Goal: Information Seeking & Learning: Learn about a topic

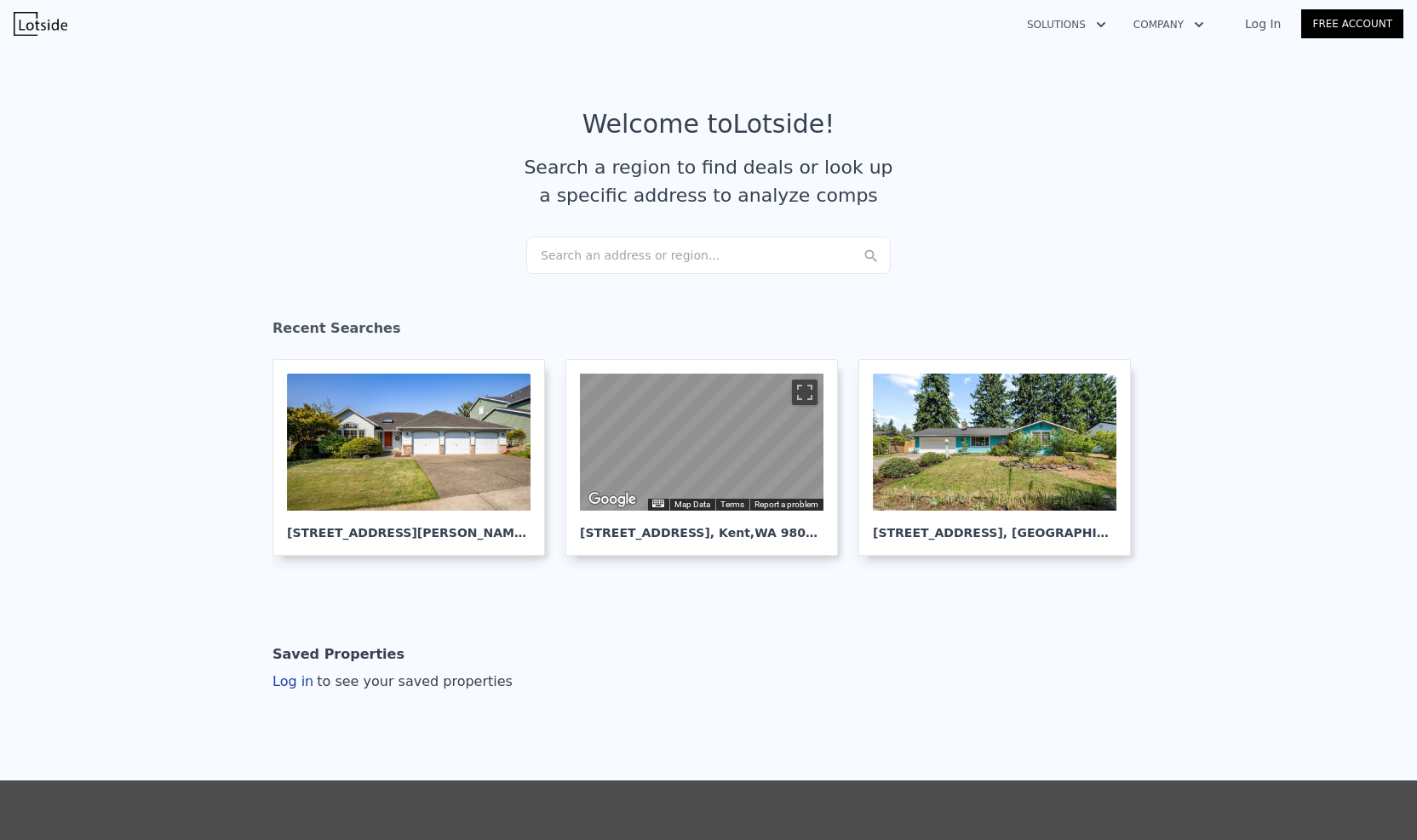
click at [321, 223] on article "Welcome to Lotside ! Search a region to find deals or look up a specific addres…" at bounding box center [708, 174] width 1090 height 128
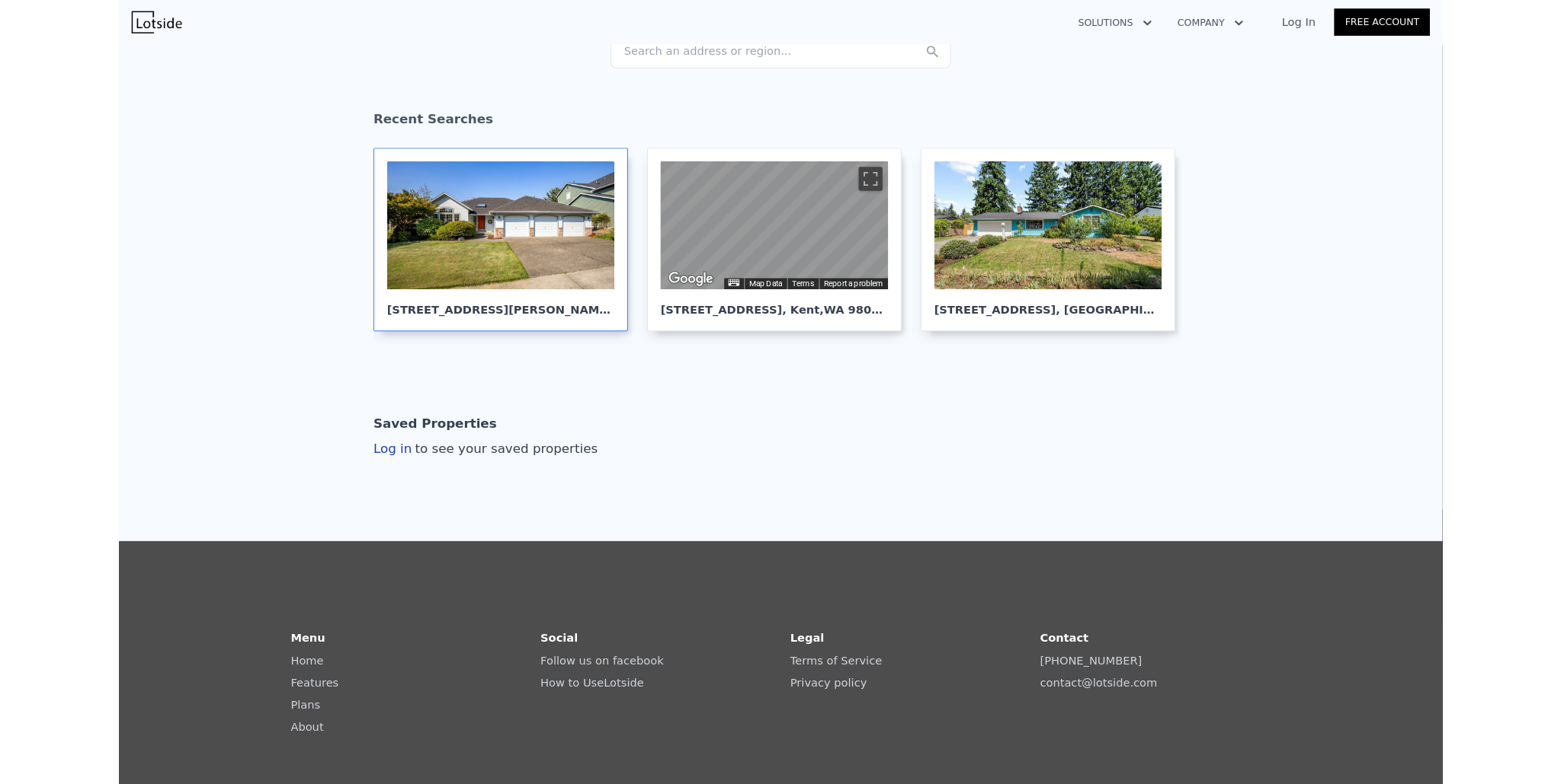
scroll to position [182, 0]
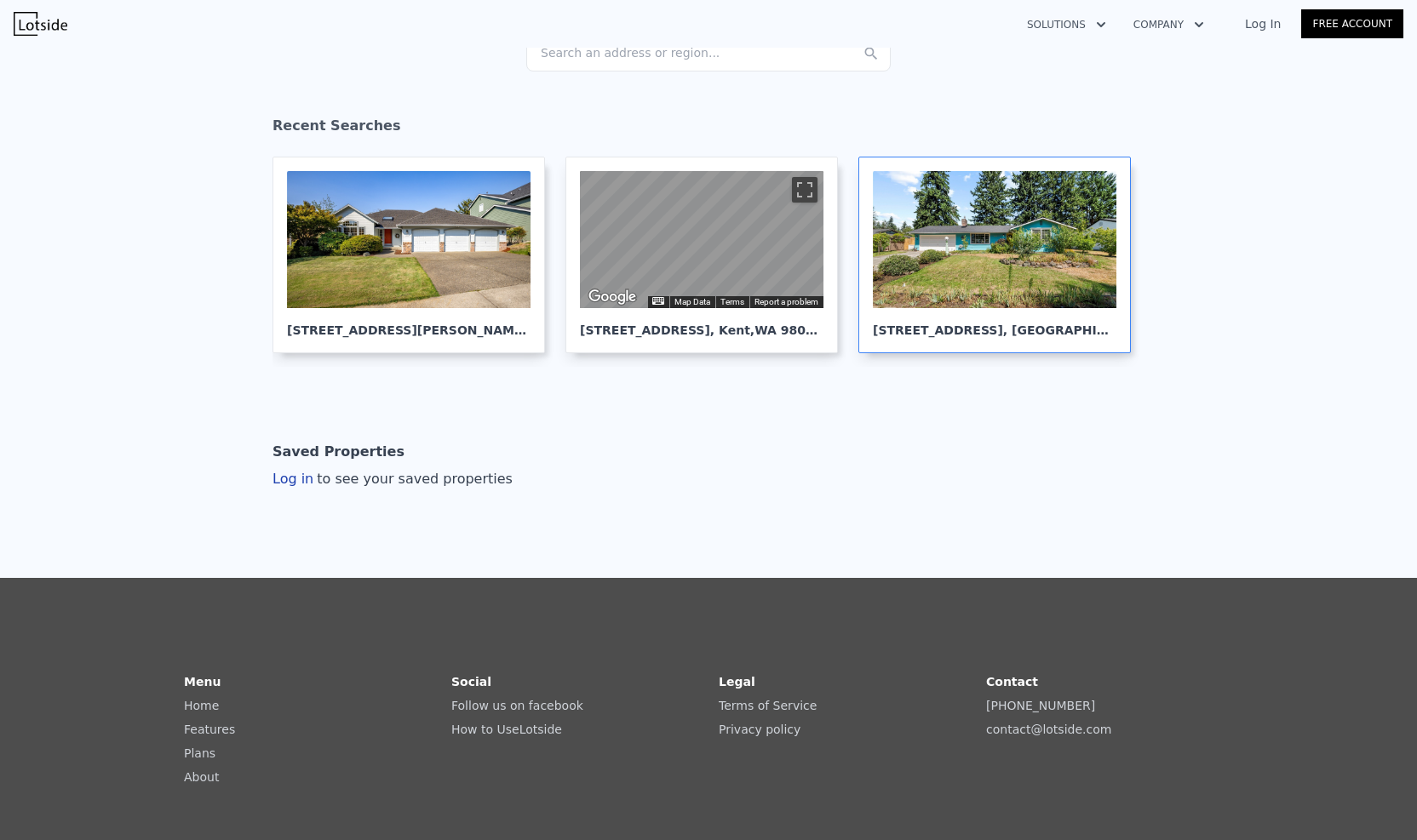
click at [989, 251] on div at bounding box center [994, 240] width 244 height 137
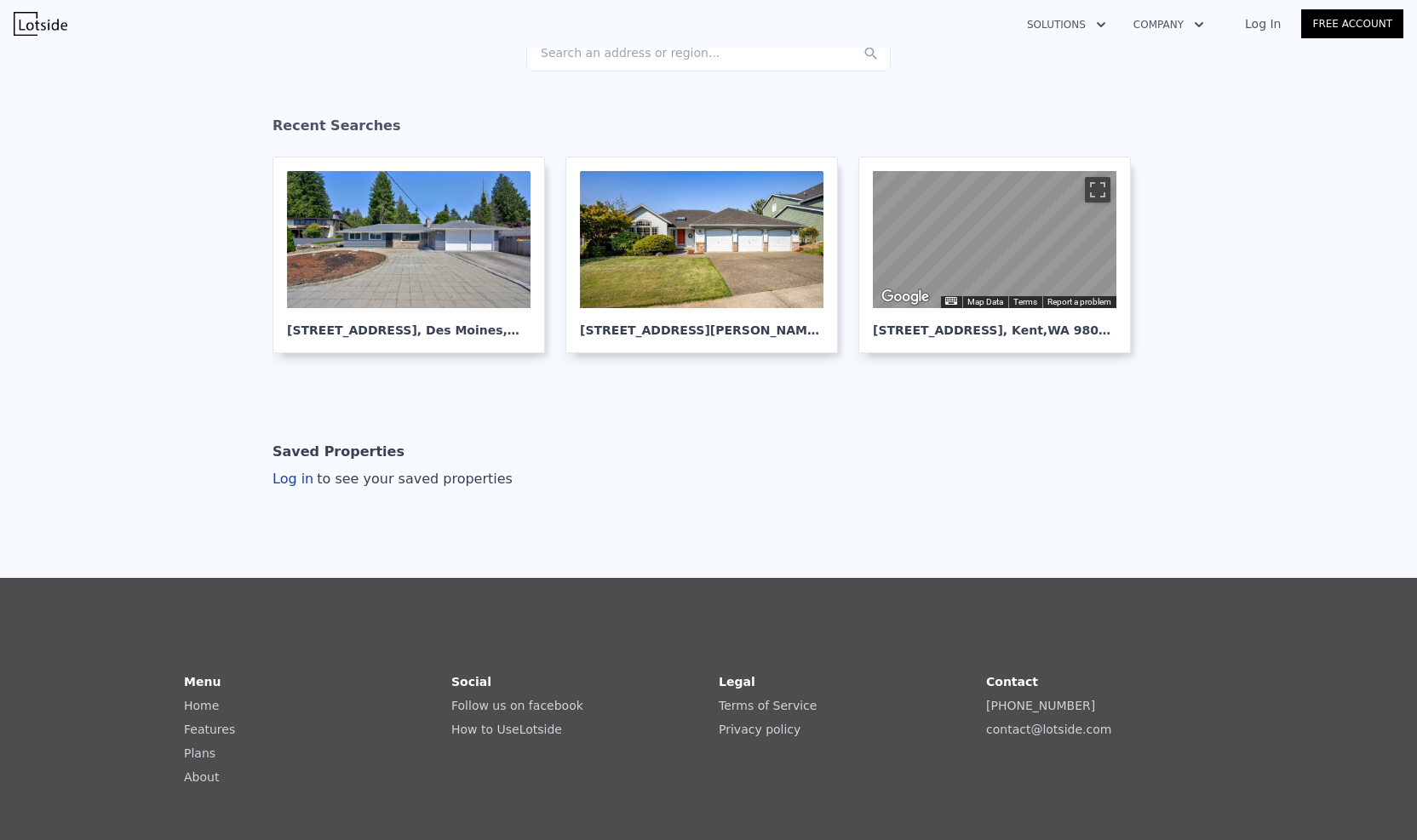
click at [421, 126] on div "Recent Searches" at bounding box center [708, 129] width 872 height 54
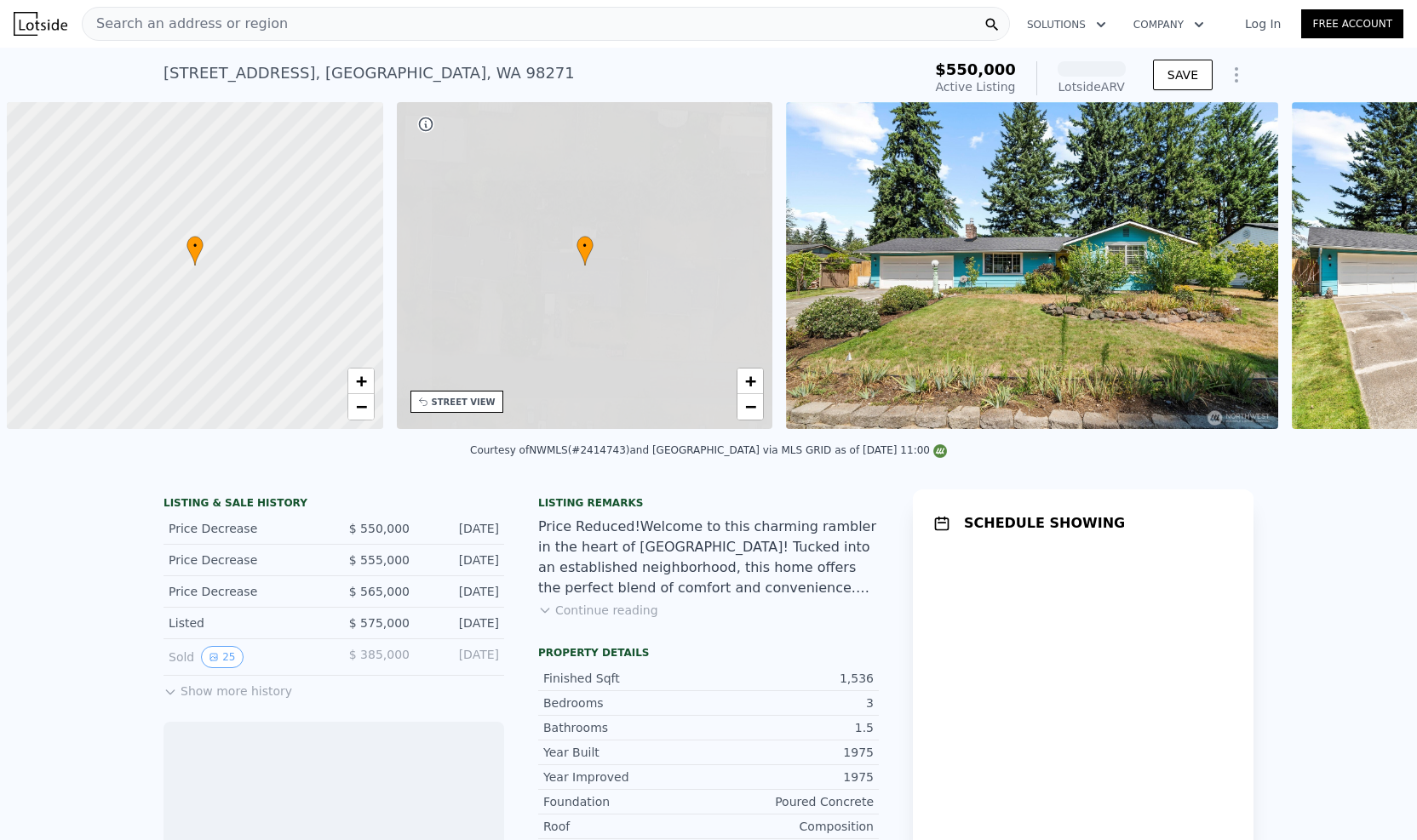
scroll to position [0, 7]
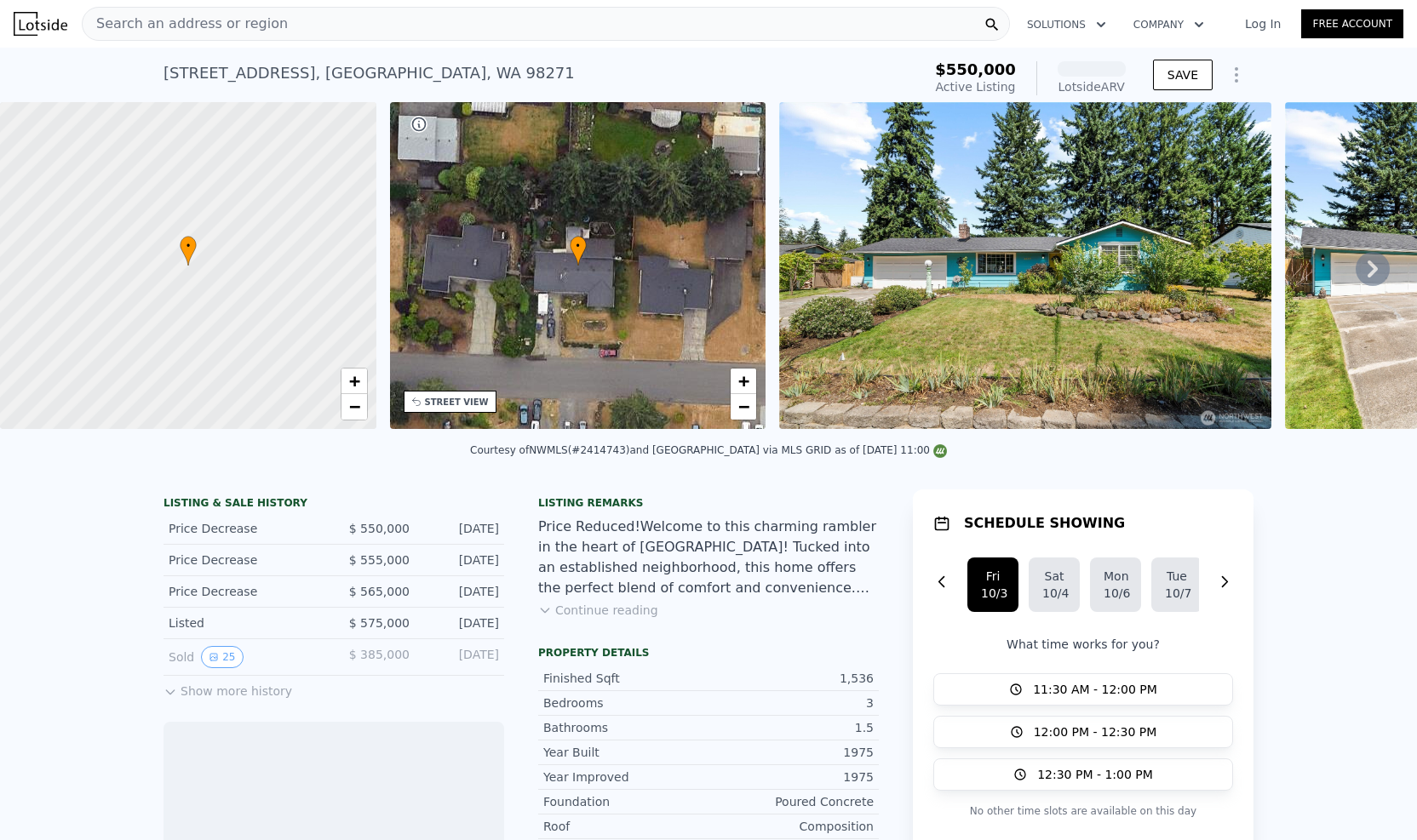
click at [1158, 300] on img at bounding box center [1025, 266] width 492 height 327
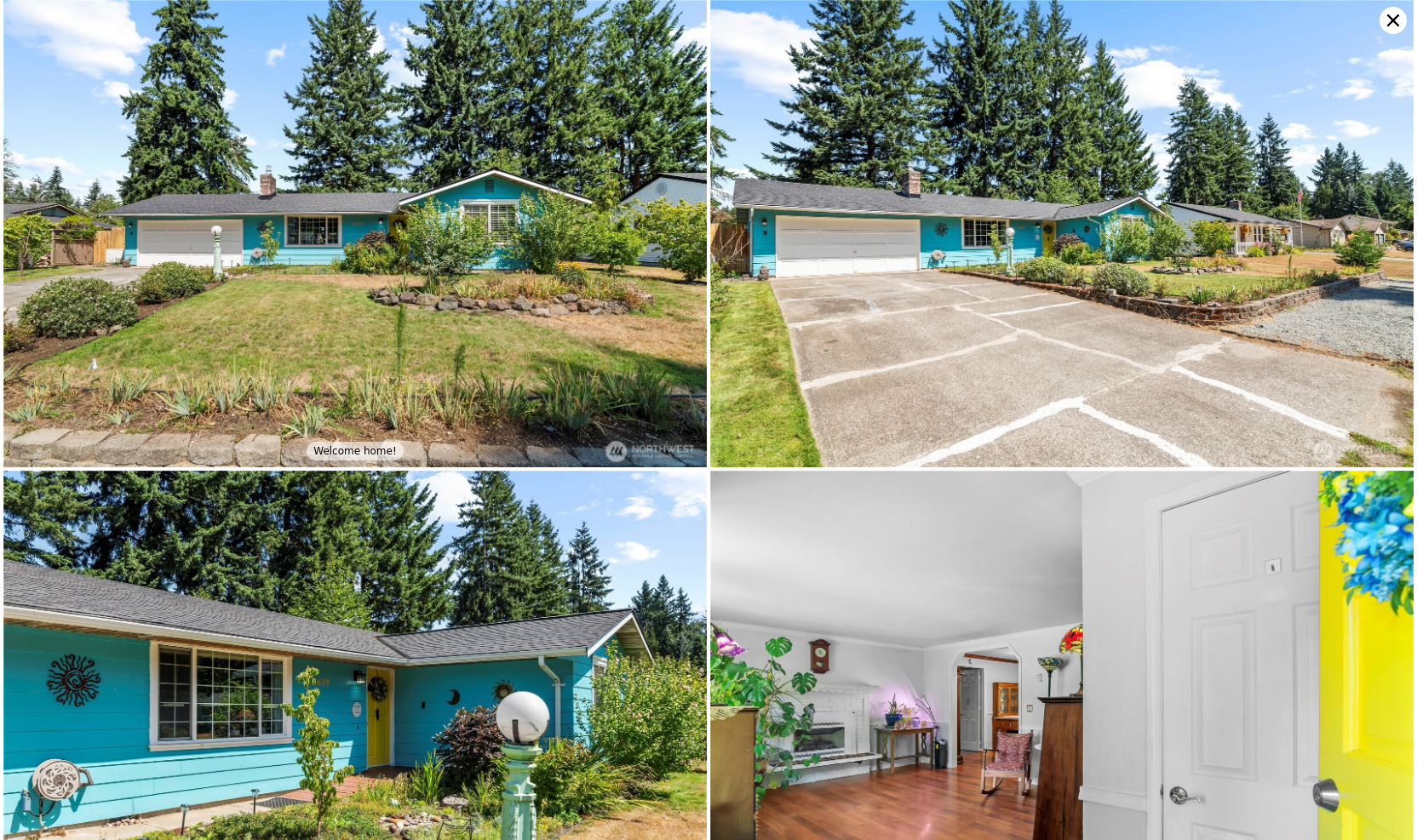
click at [372, 278] on img at bounding box center [354, 234] width 703 height 467
click at [741, 365] on img at bounding box center [1061, 234] width 703 height 467
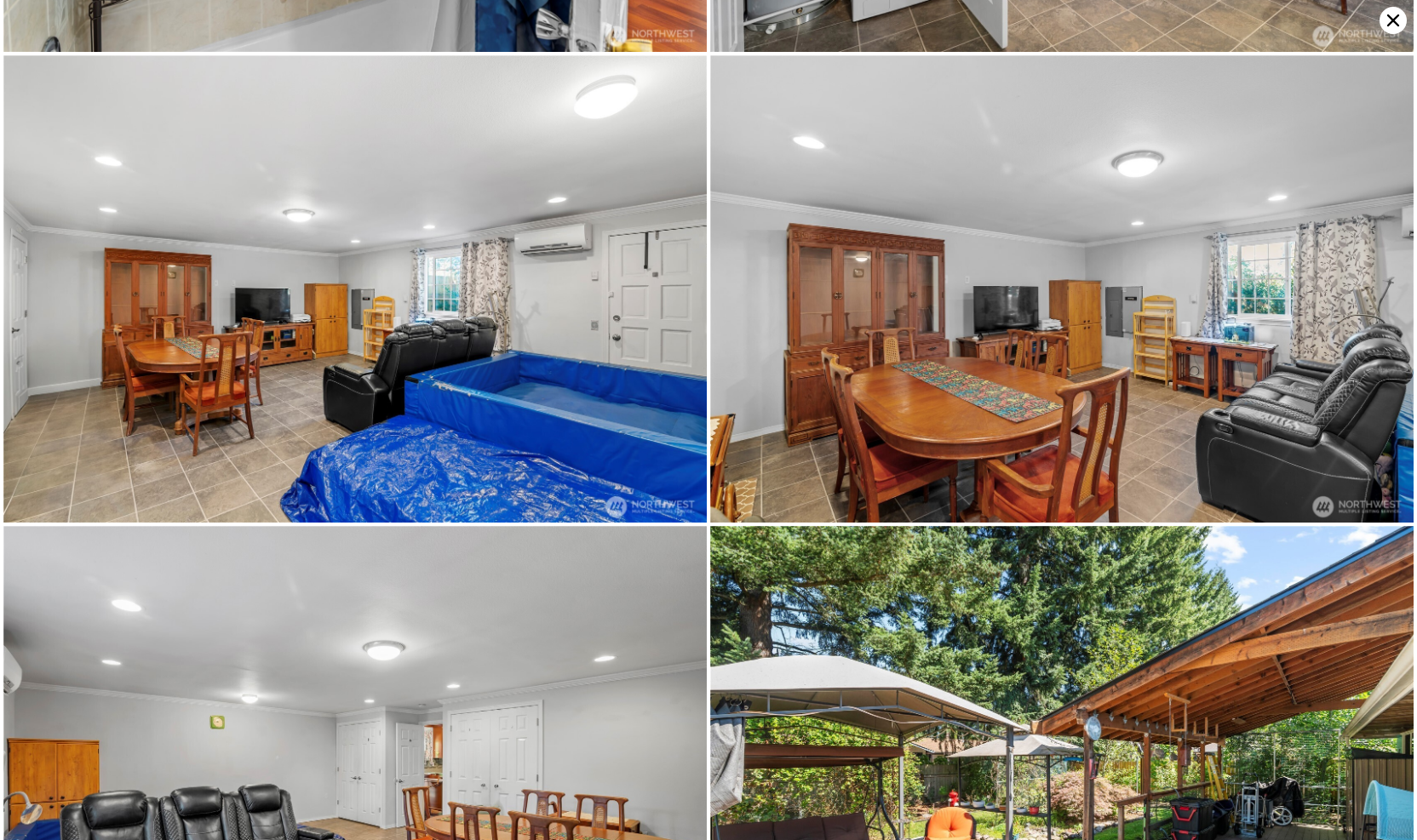
scroll to position [5133, 0]
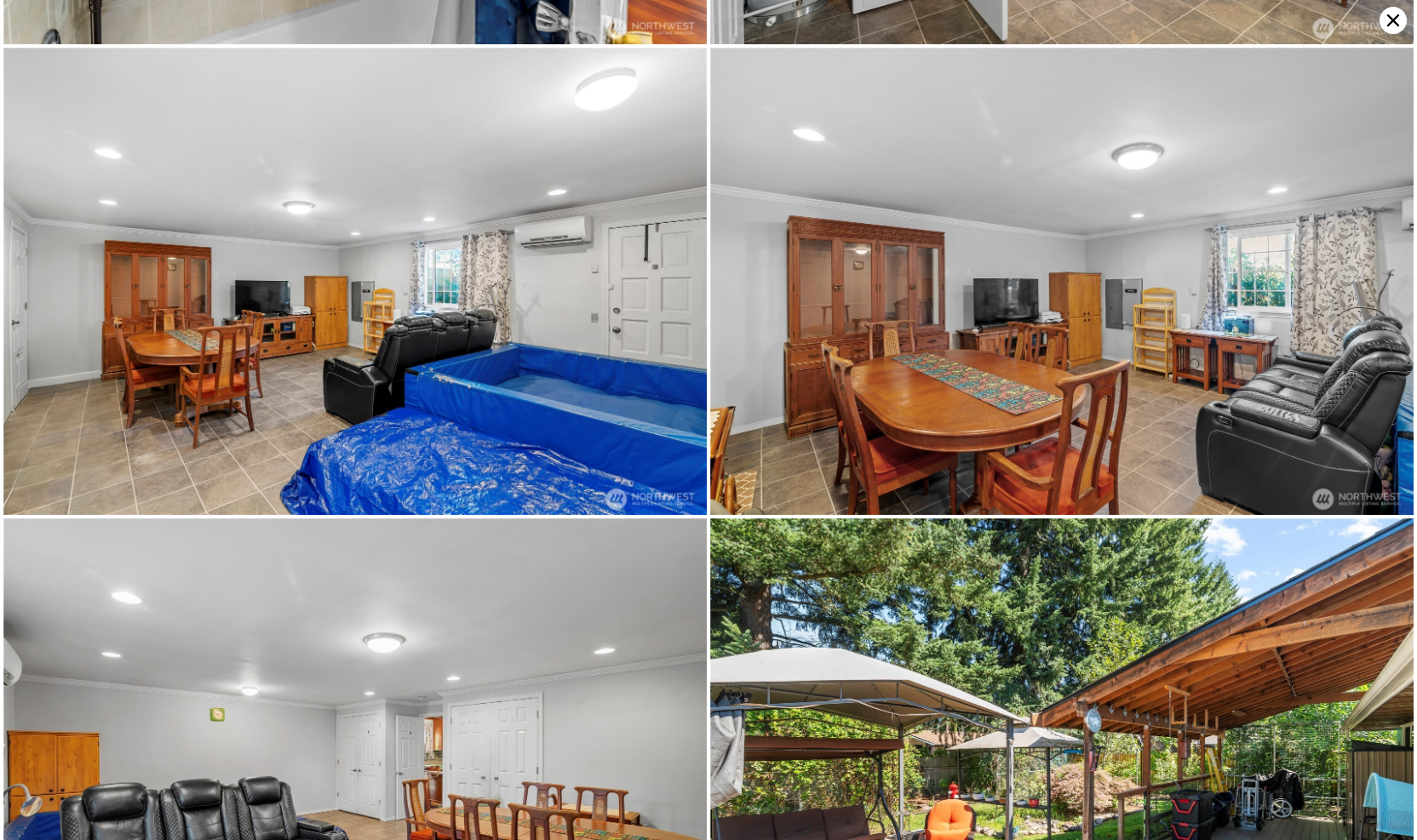
click at [529, 273] on img at bounding box center [354, 281] width 703 height 467
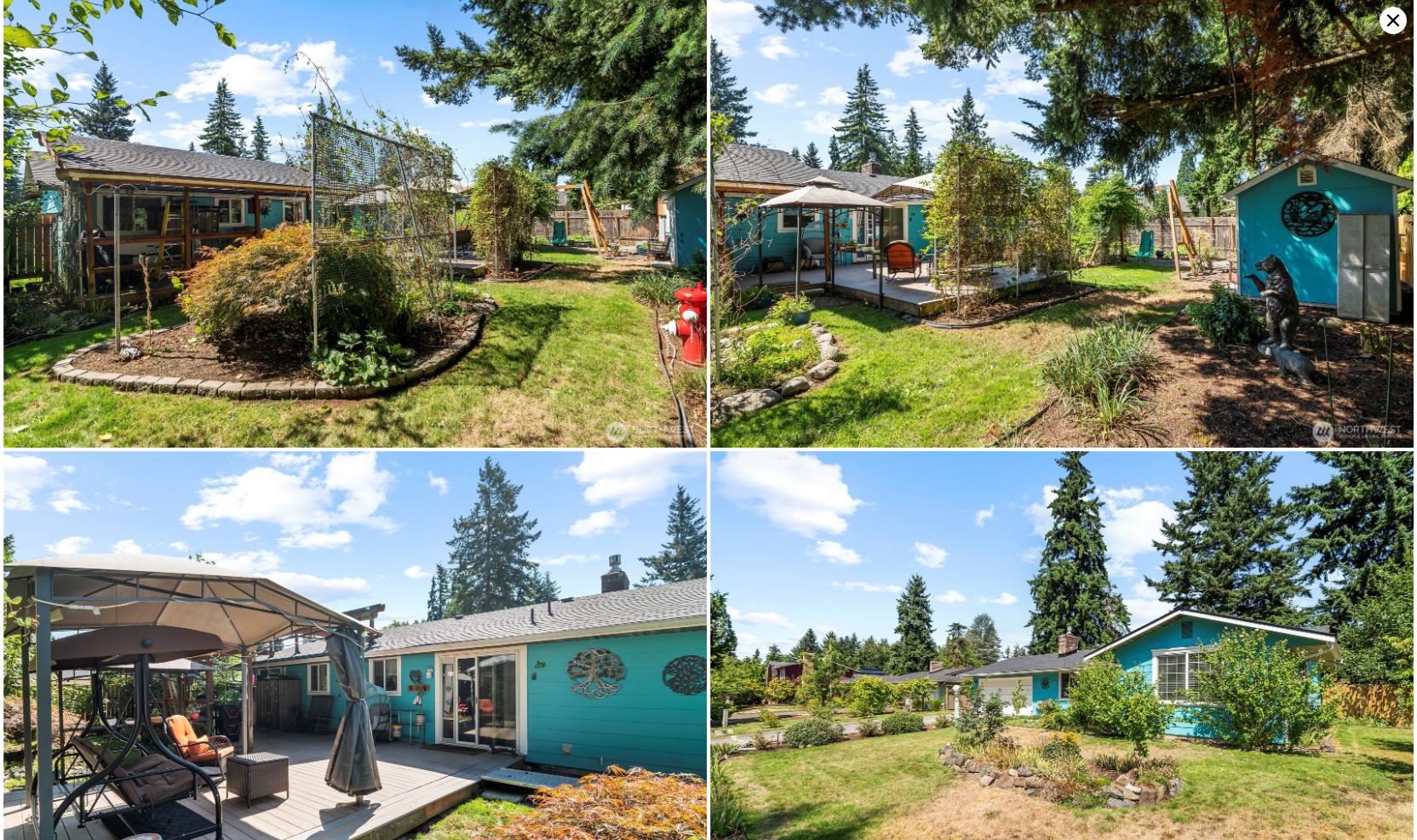
scroll to position [7089, 0]
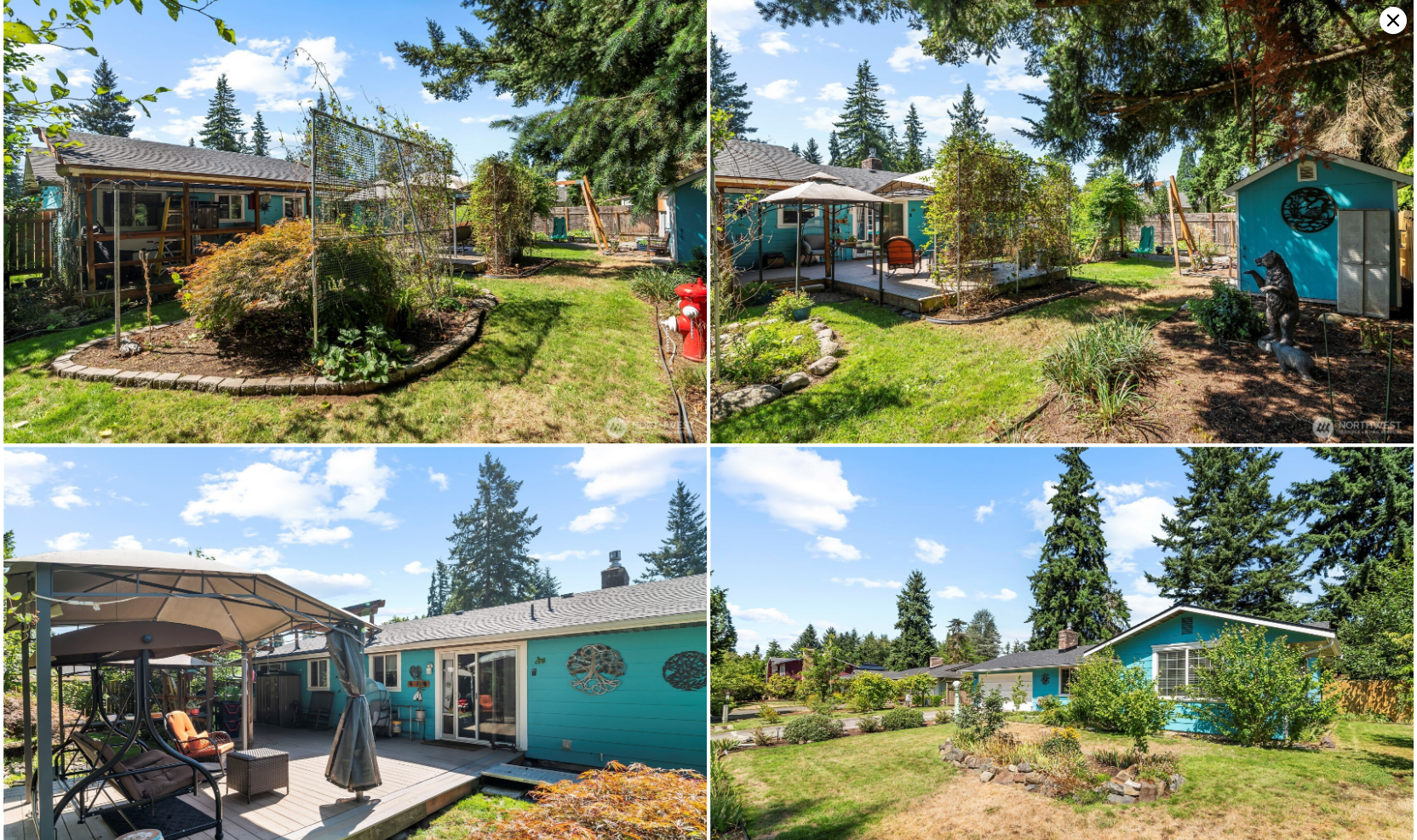
click at [797, 615] on img at bounding box center [1061, 680] width 703 height 467
click at [534, 655] on img at bounding box center [354, 680] width 703 height 467
click at [668, 287] on img at bounding box center [354, 210] width 703 height 467
click at [1389, 23] on icon at bounding box center [1393, 21] width 12 height 12
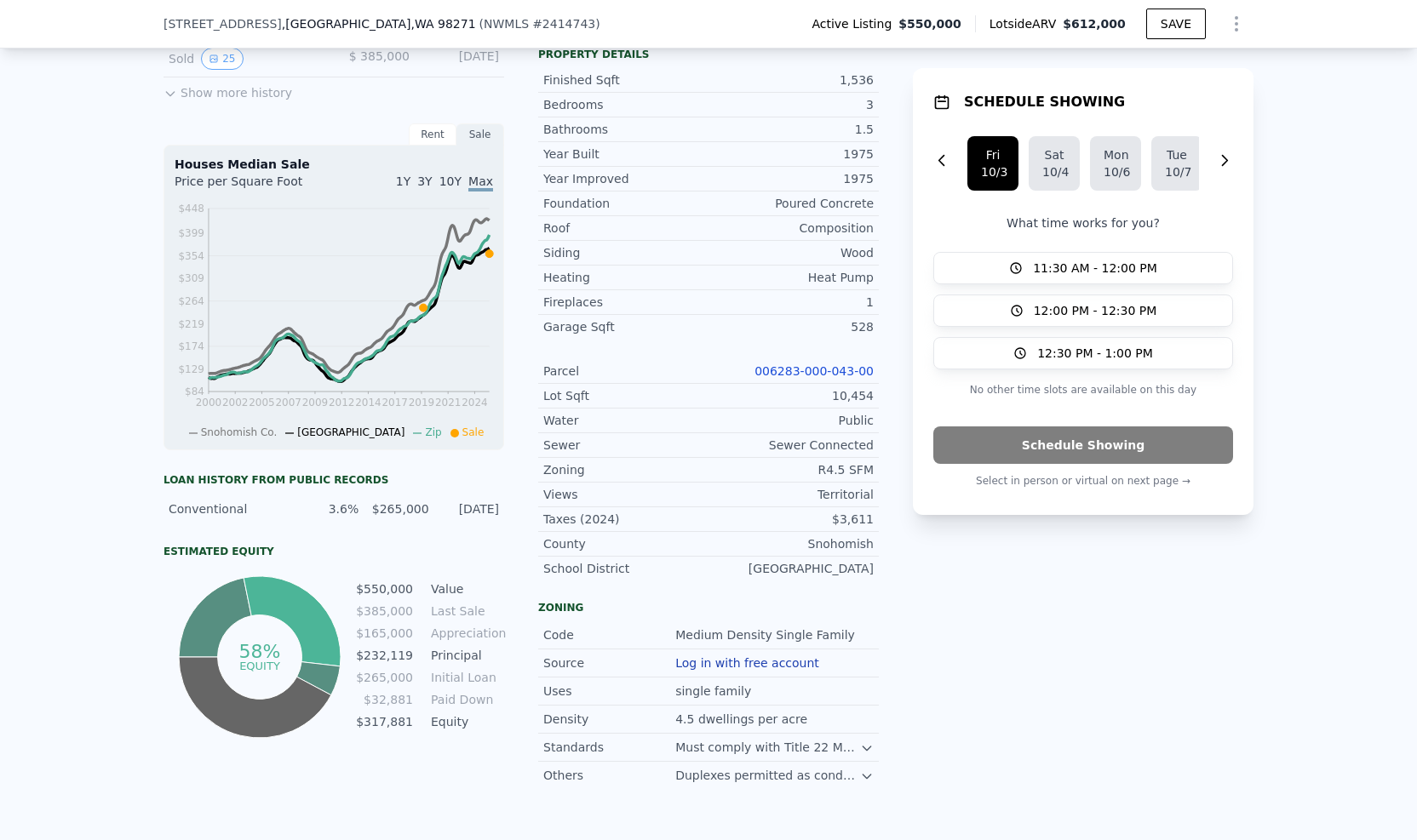
scroll to position [599, 0]
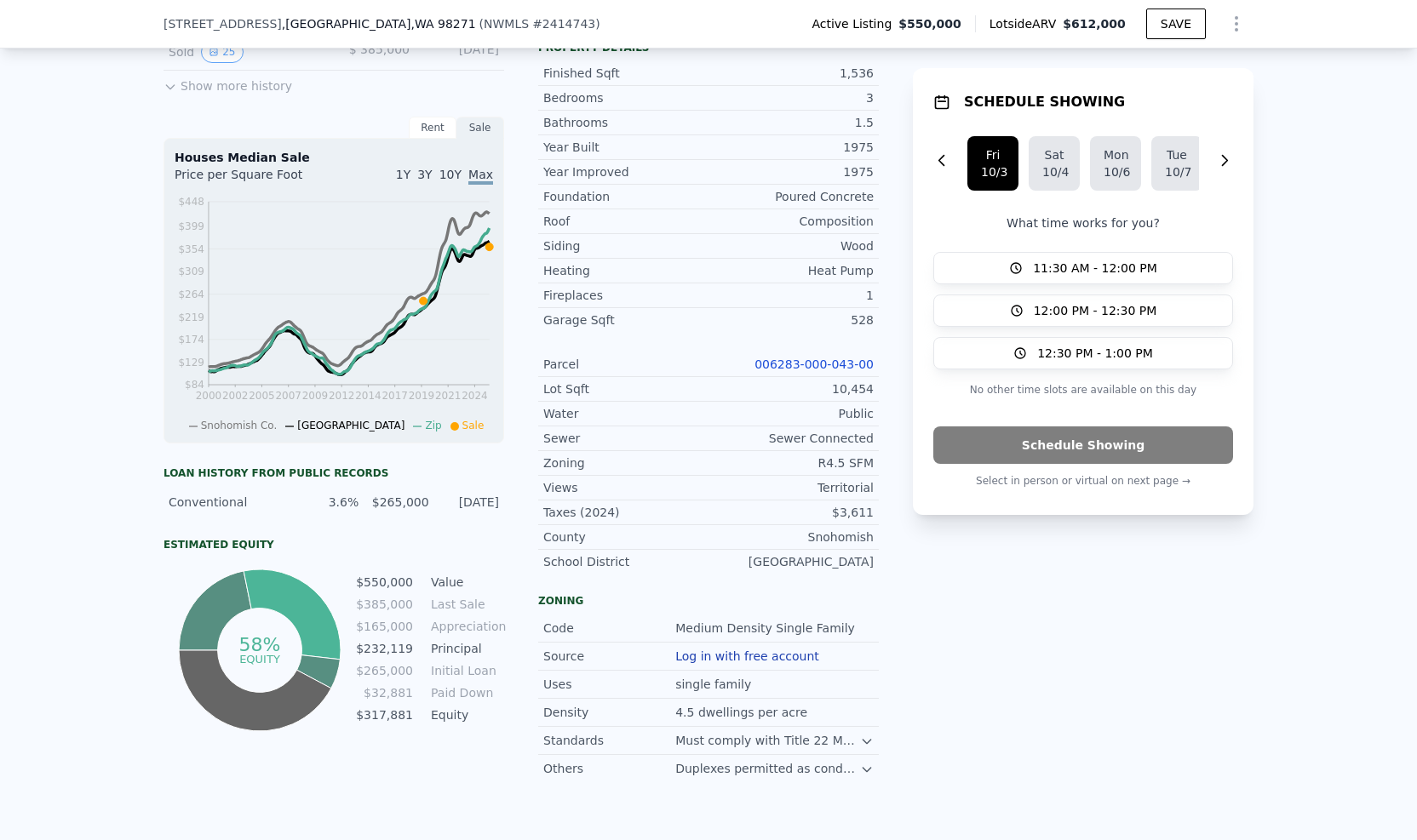
click at [848, 82] on div "1,536" at bounding box center [791, 73] width 166 height 17
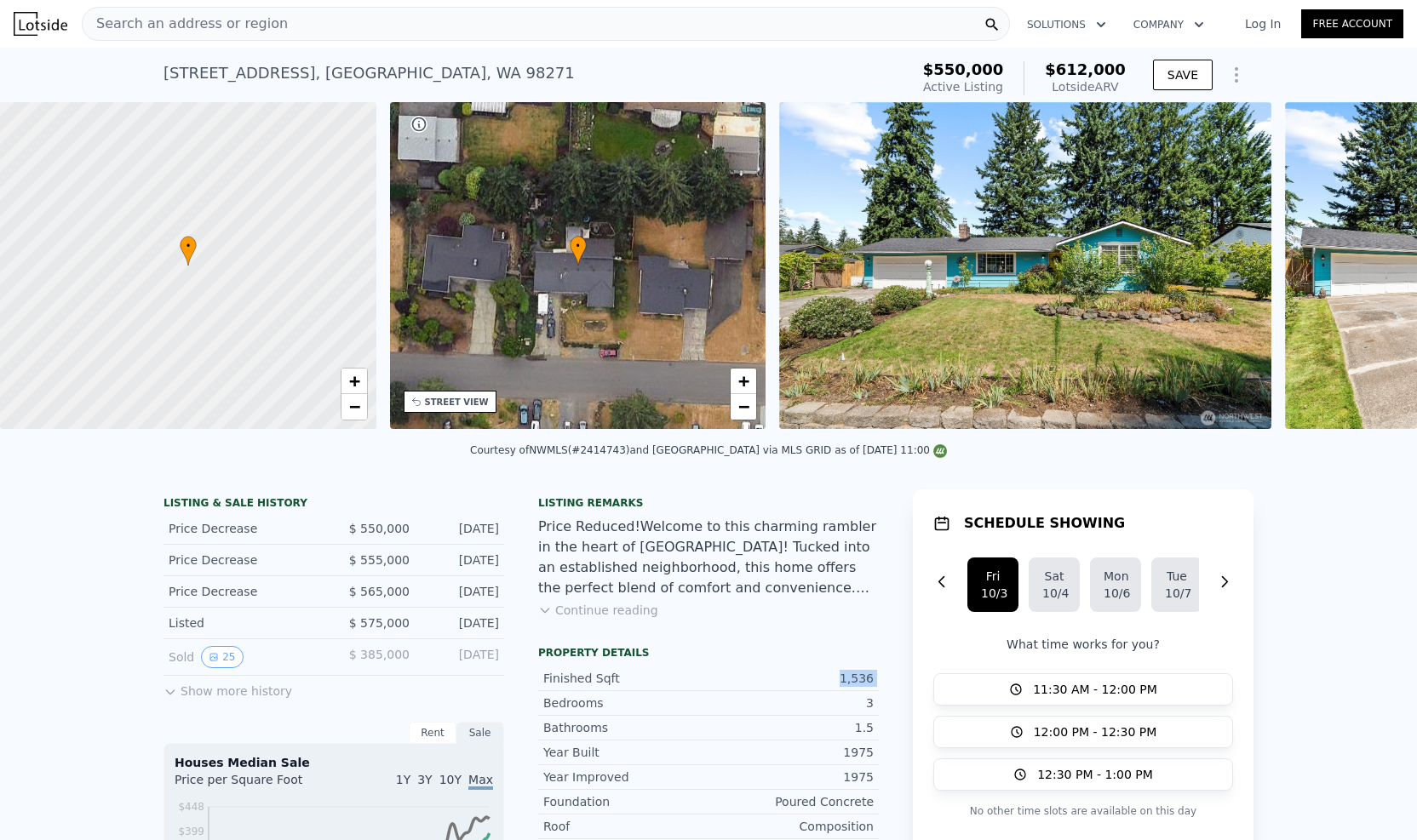
scroll to position [0, 7]
click at [539, 24] on div "Search an address or region" at bounding box center [545, 24] width 928 height 35
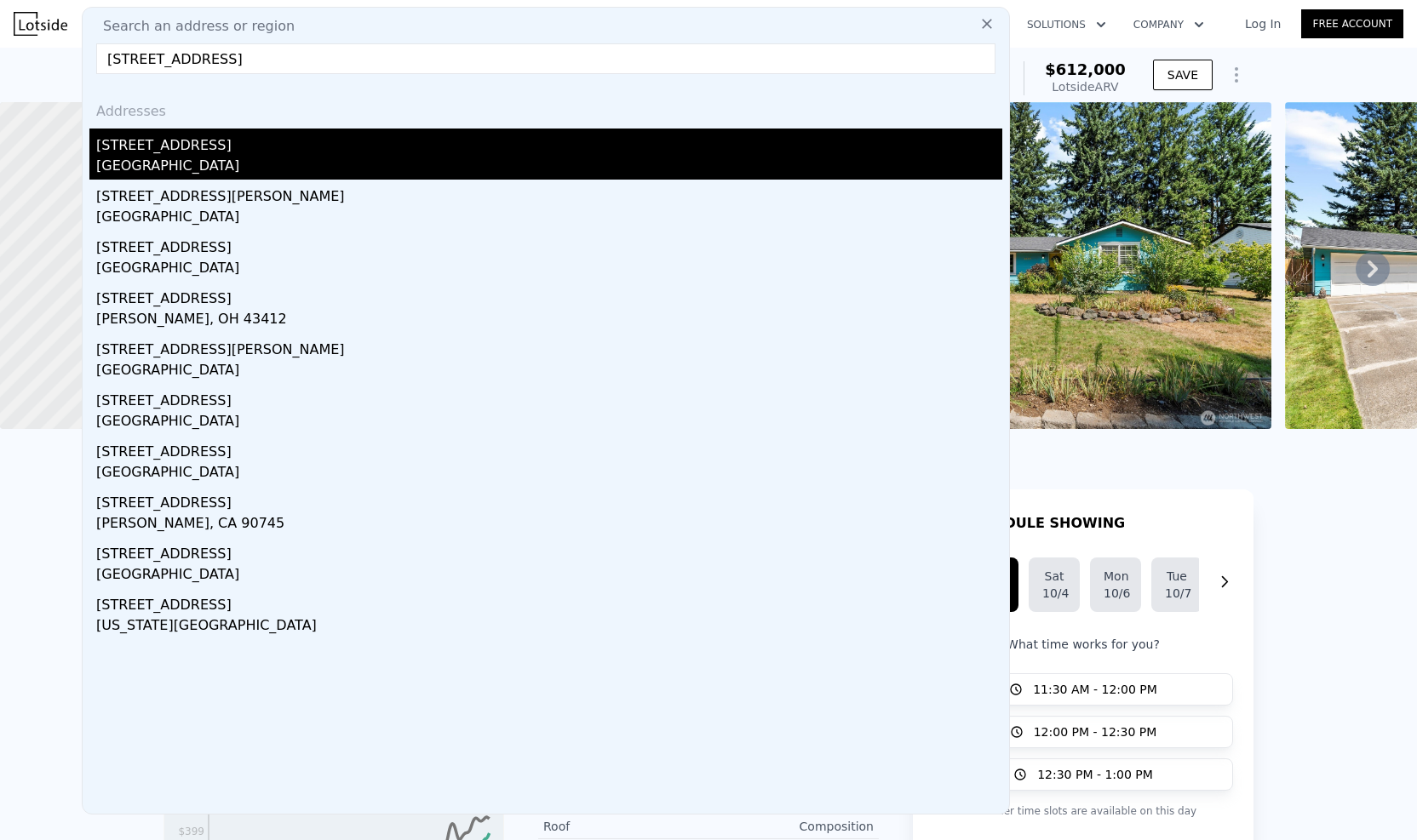
type input "22620 24th ave"
click at [279, 153] on div "22620 24th Avenue S" at bounding box center [549, 142] width 906 height 28
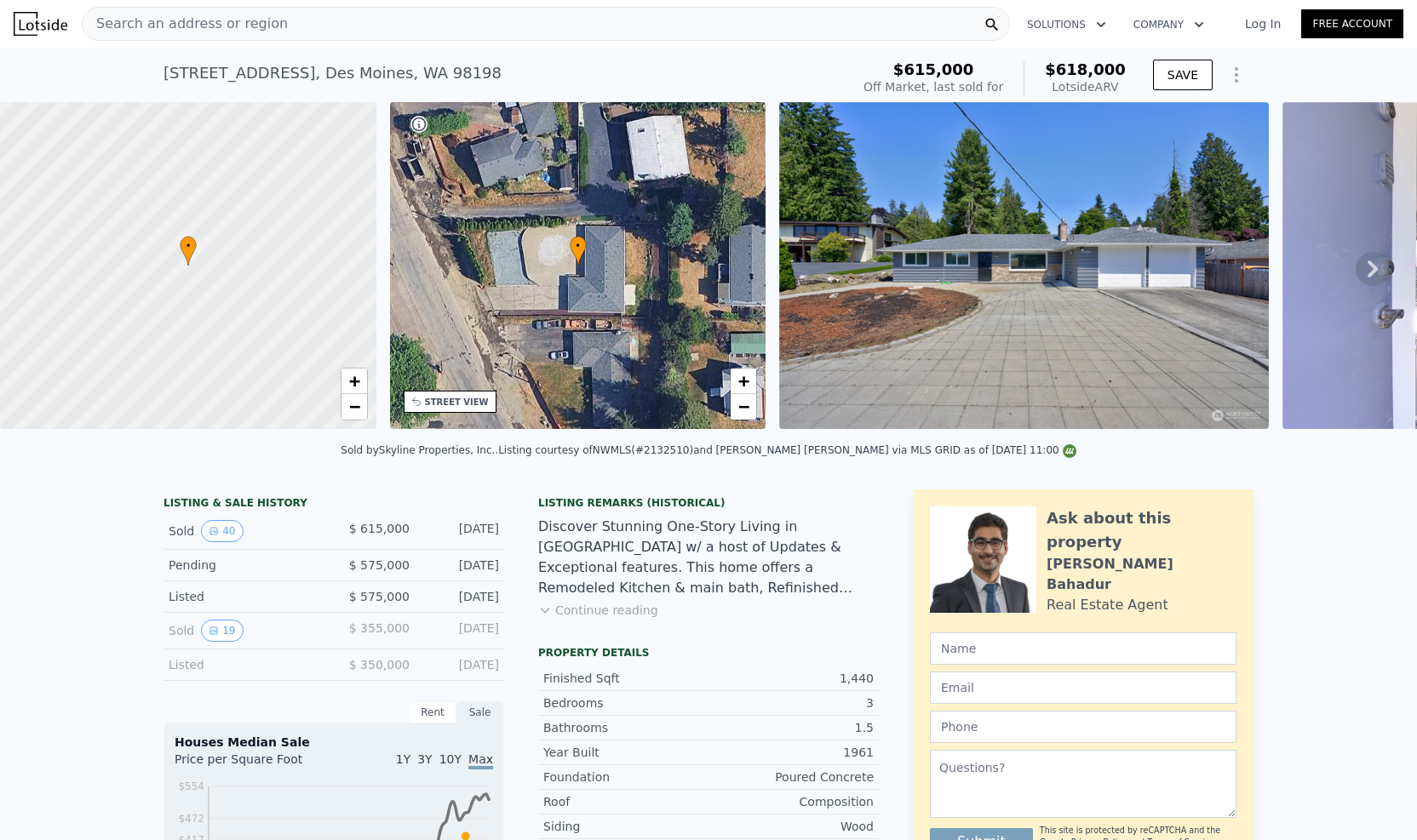
click at [590, 273] on div "• + −" at bounding box center [579, 266] width 377 height 327
click at [1368, 271] on icon at bounding box center [1373, 268] width 10 height 17
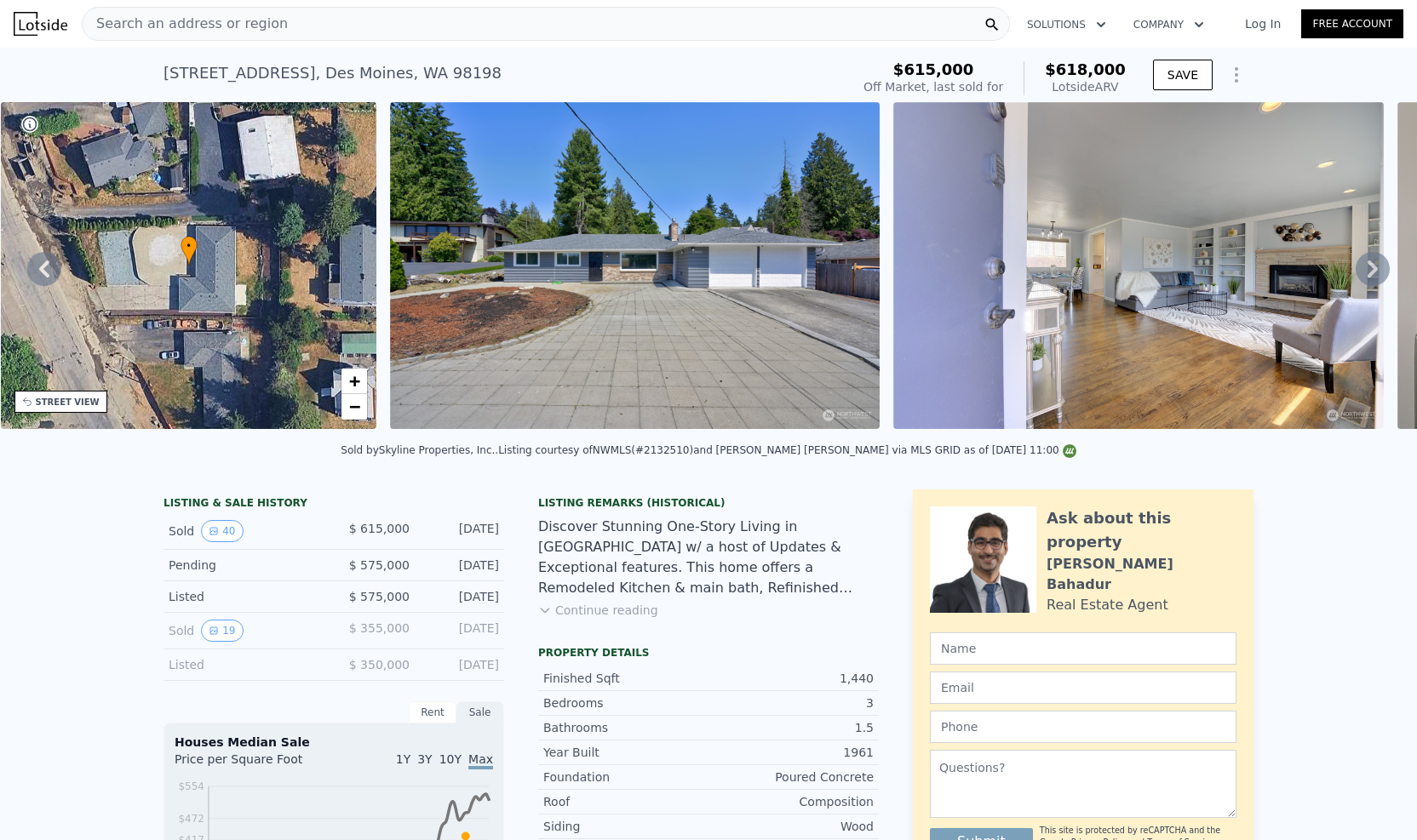
click at [1368, 271] on icon at bounding box center [1373, 268] width 10 height 17
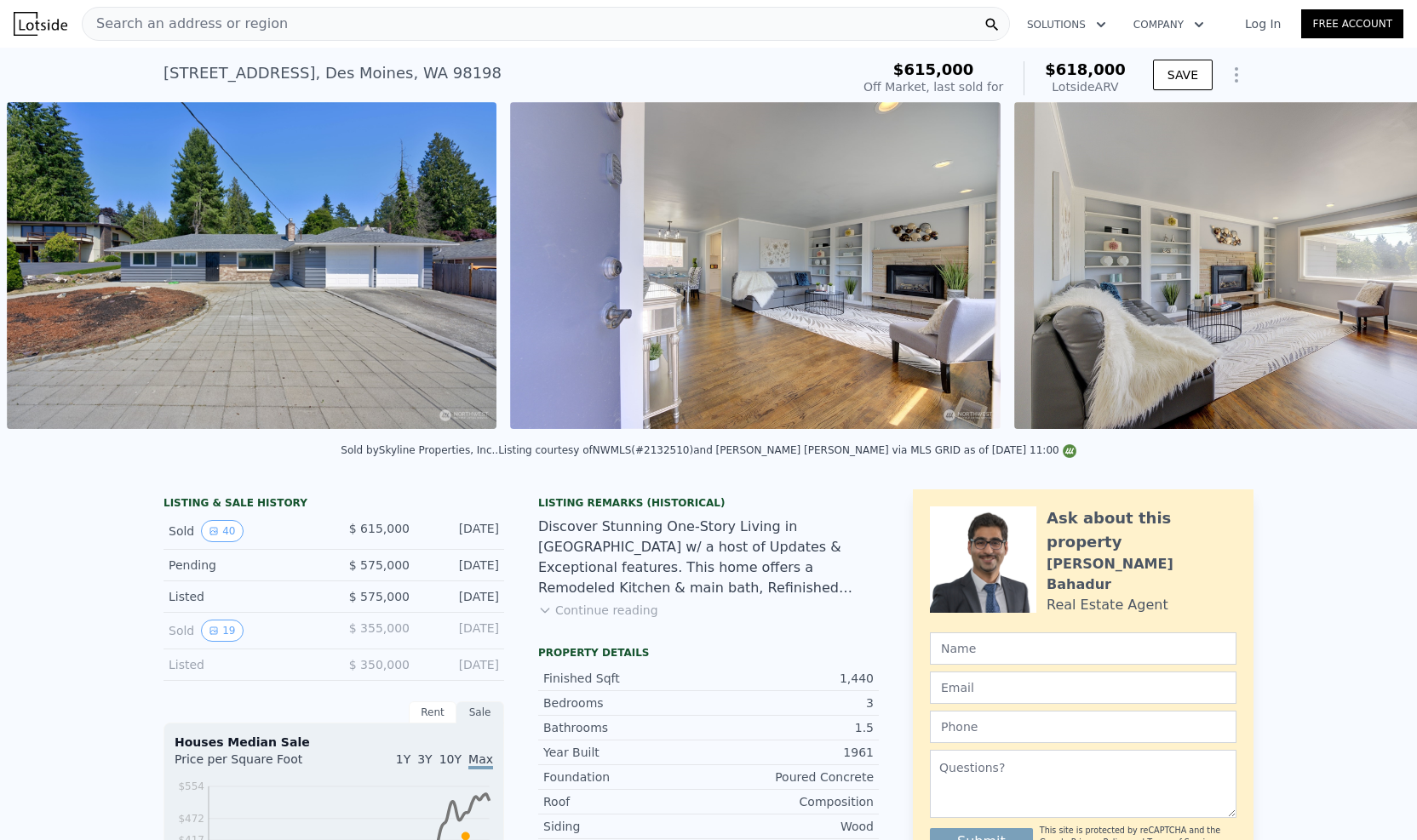
click at [1358, 271] on div "• + − • + − STREET VIEW Loading... SATELLITE VIEW" at bounding box center [708, 269] width 1417 height 333
click at [1368, 271] on icon at bounding box center [1373, 268] width 10 height 17
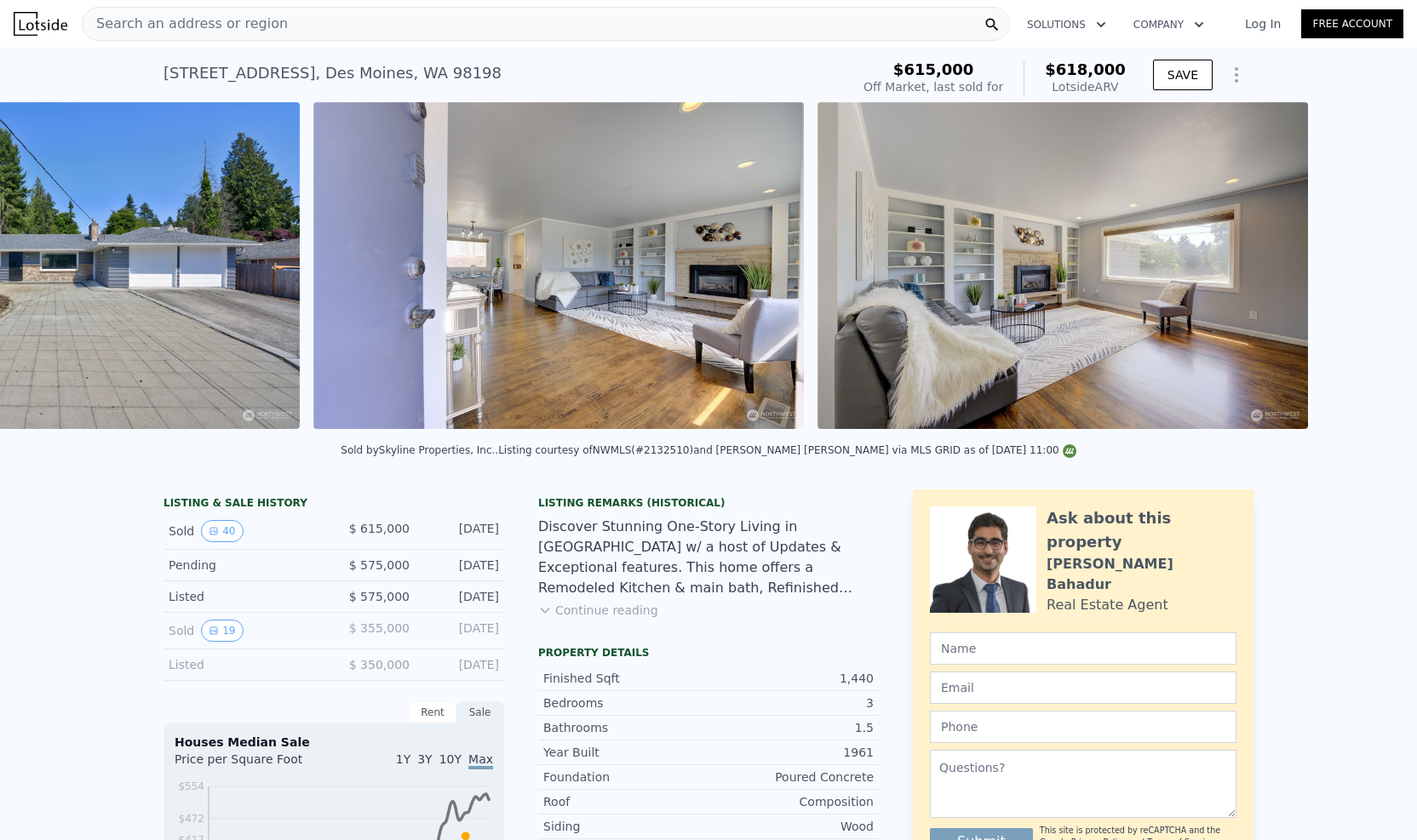
click at [1358, 271] on div "• + − • + − STREET VIEW Loading... SATELLITE VIEW" at bounding box center [708, 269] width 1417 height 333
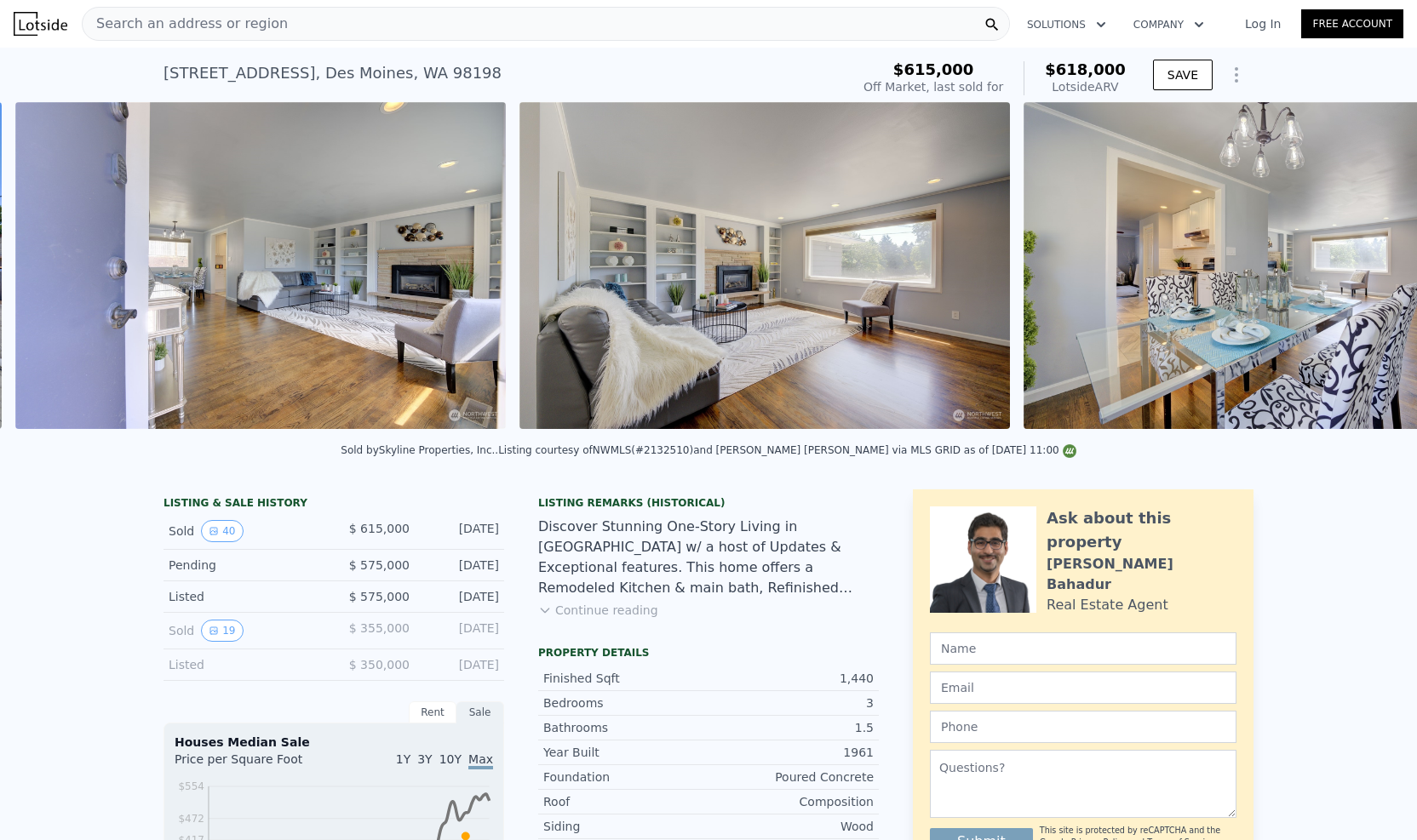
scroll to position [0, 1282]
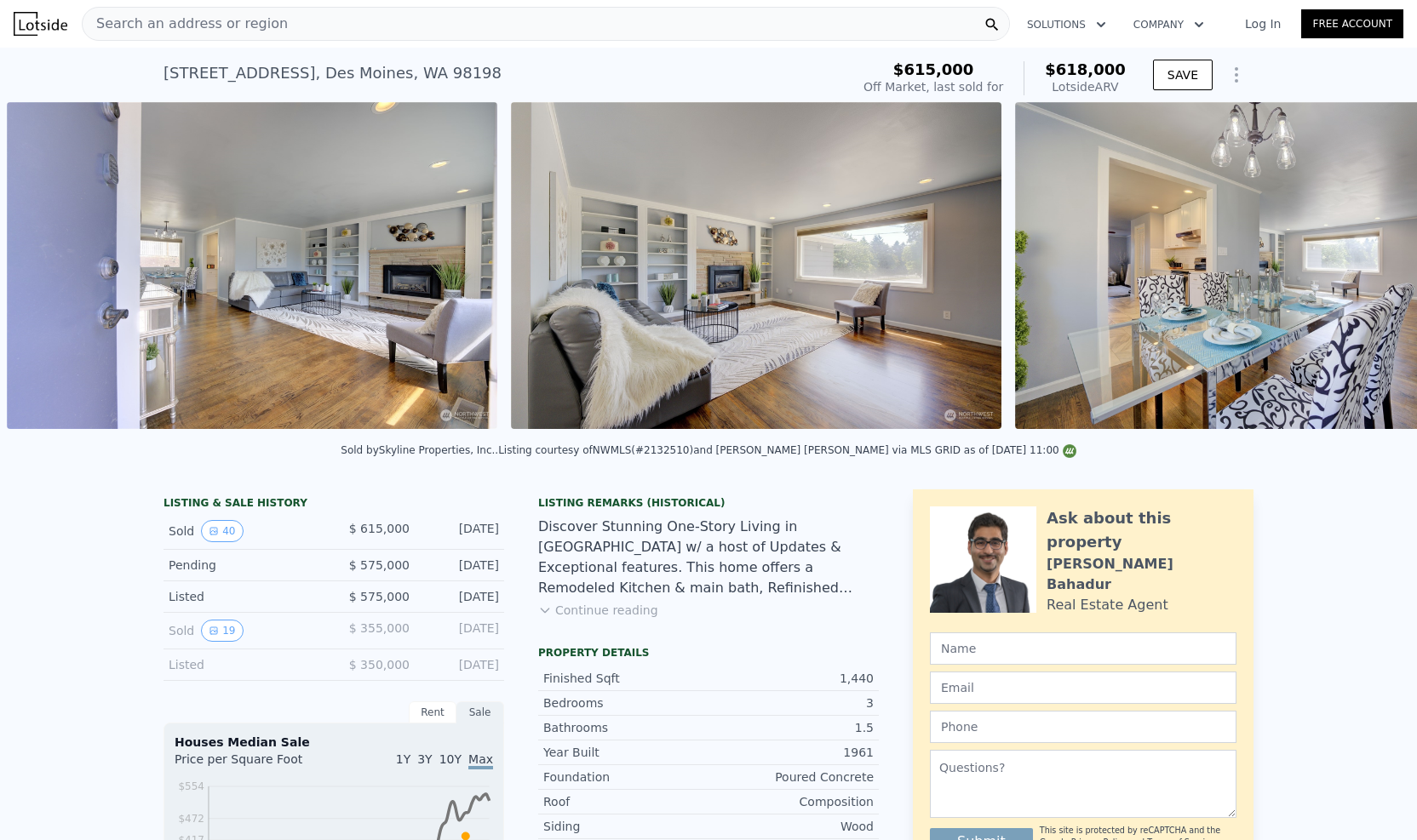
click at [1358, 271] on img at bounding box center [1259, 266] width 490 height 327
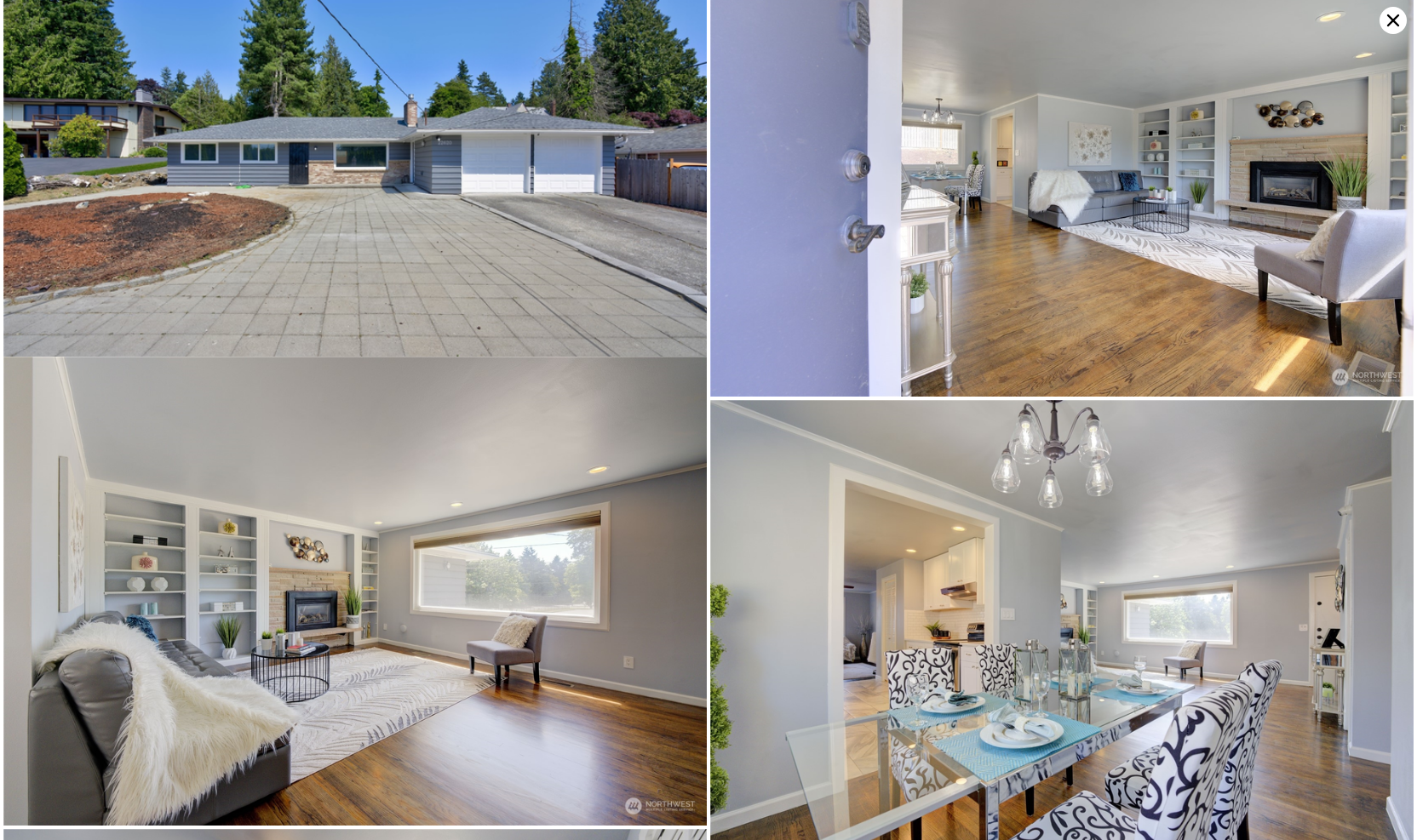
click at [1358, 271] on img at bounding box center [1061, 163] width 703 height 469
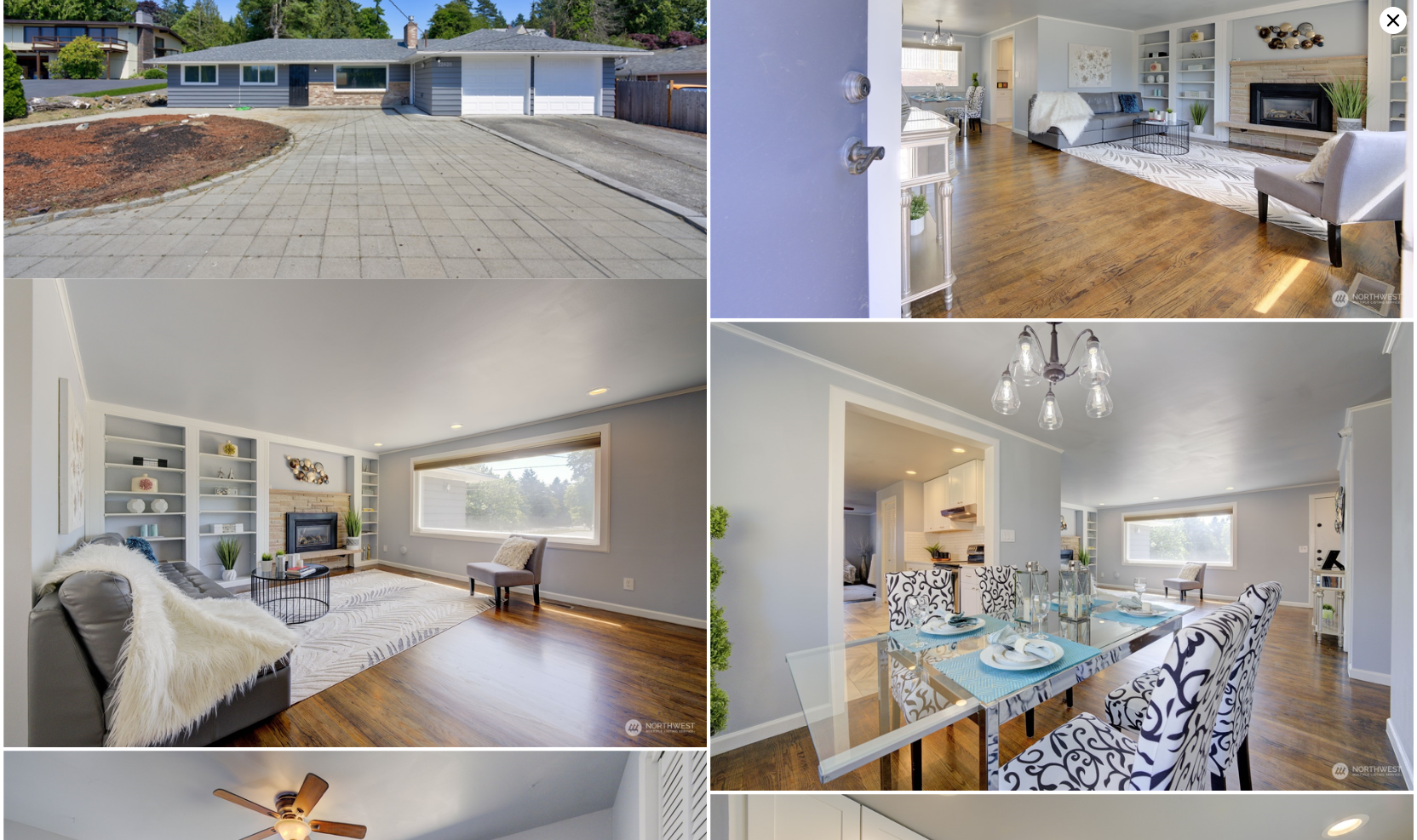
scroll to position [429, 0]
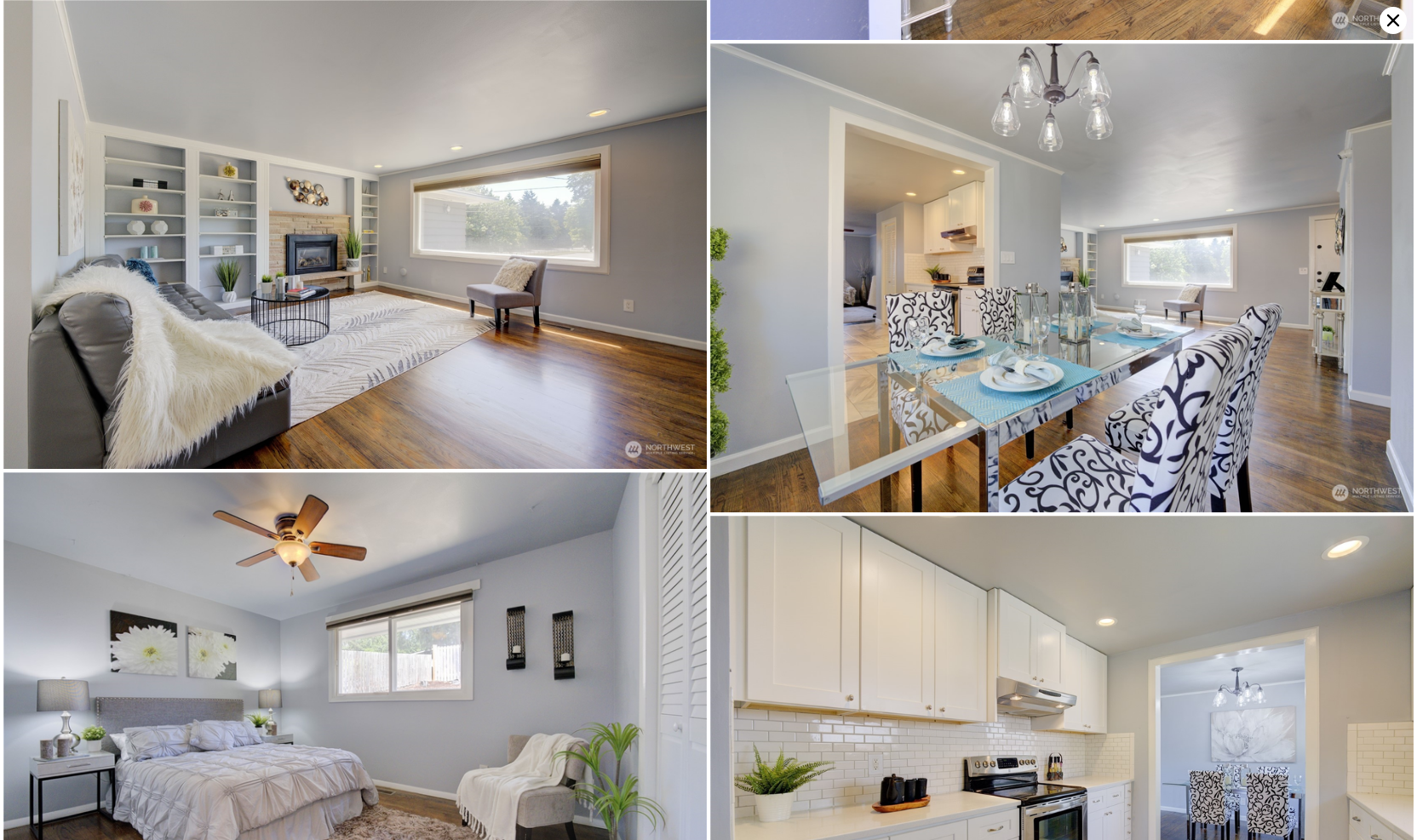
click at [1384, 22] on icon at bounding box center [1393, 21] width 28 height 28
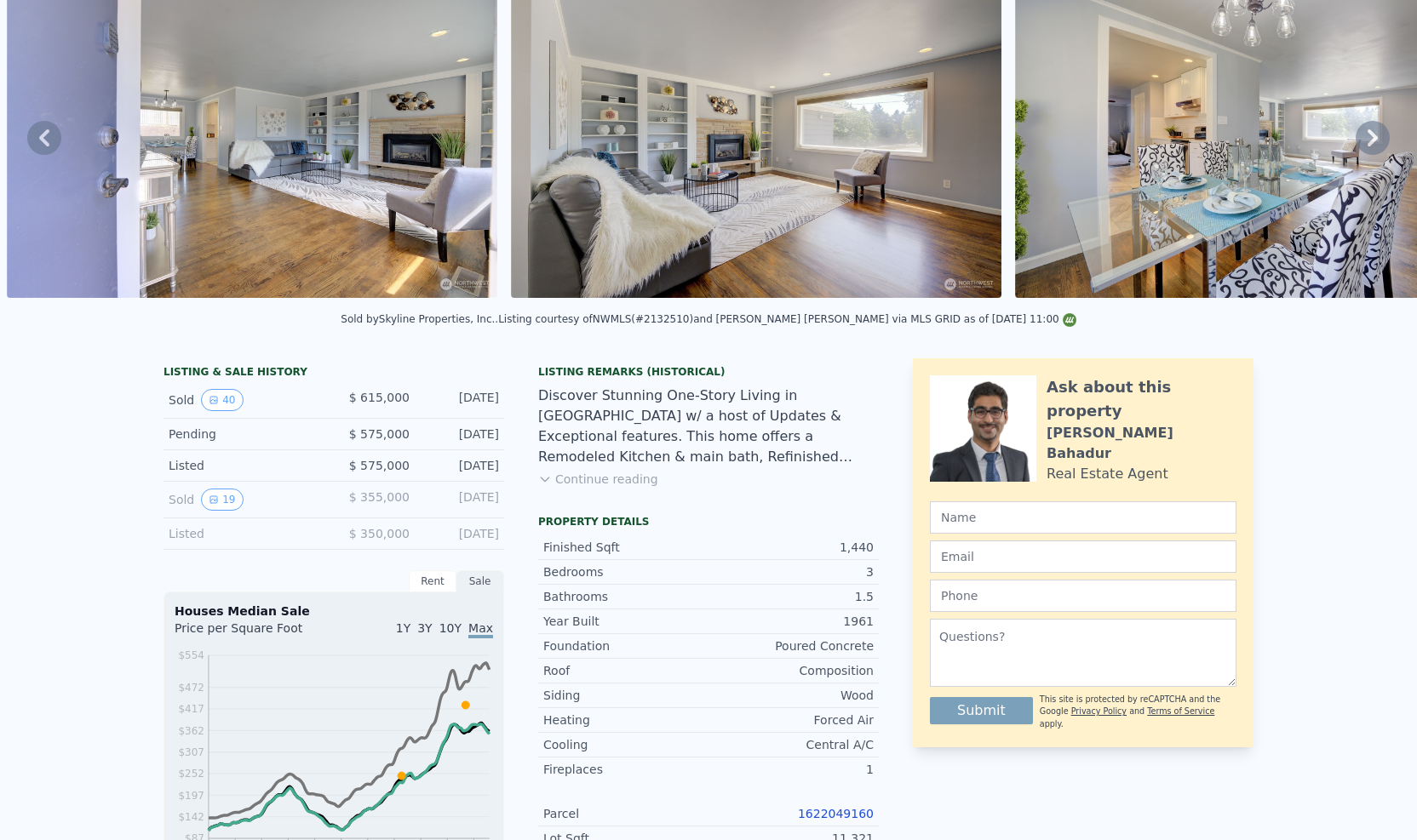
scroll to position [0, 0]
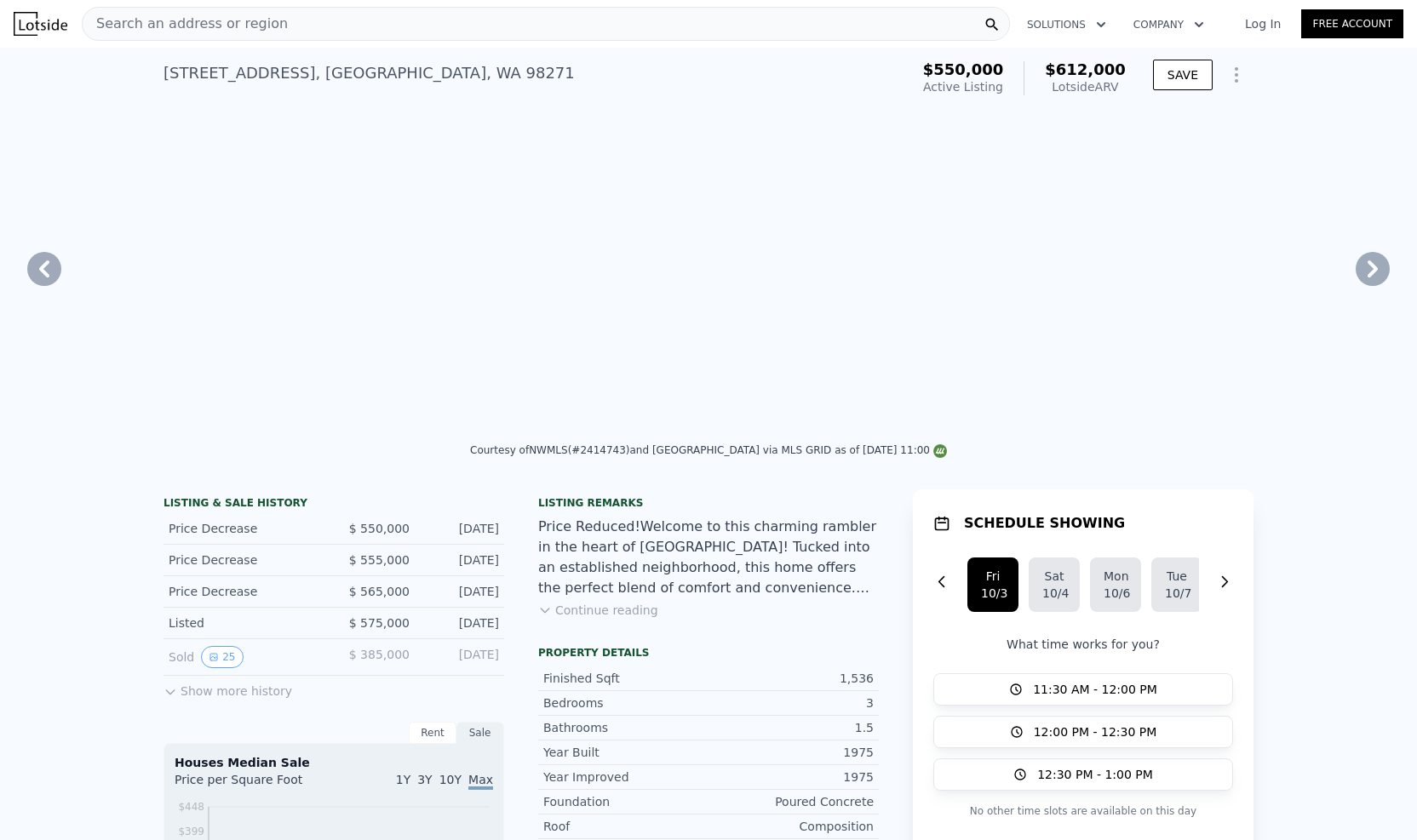
type input "3"
type input "1"
type input "2"
type input "1128"
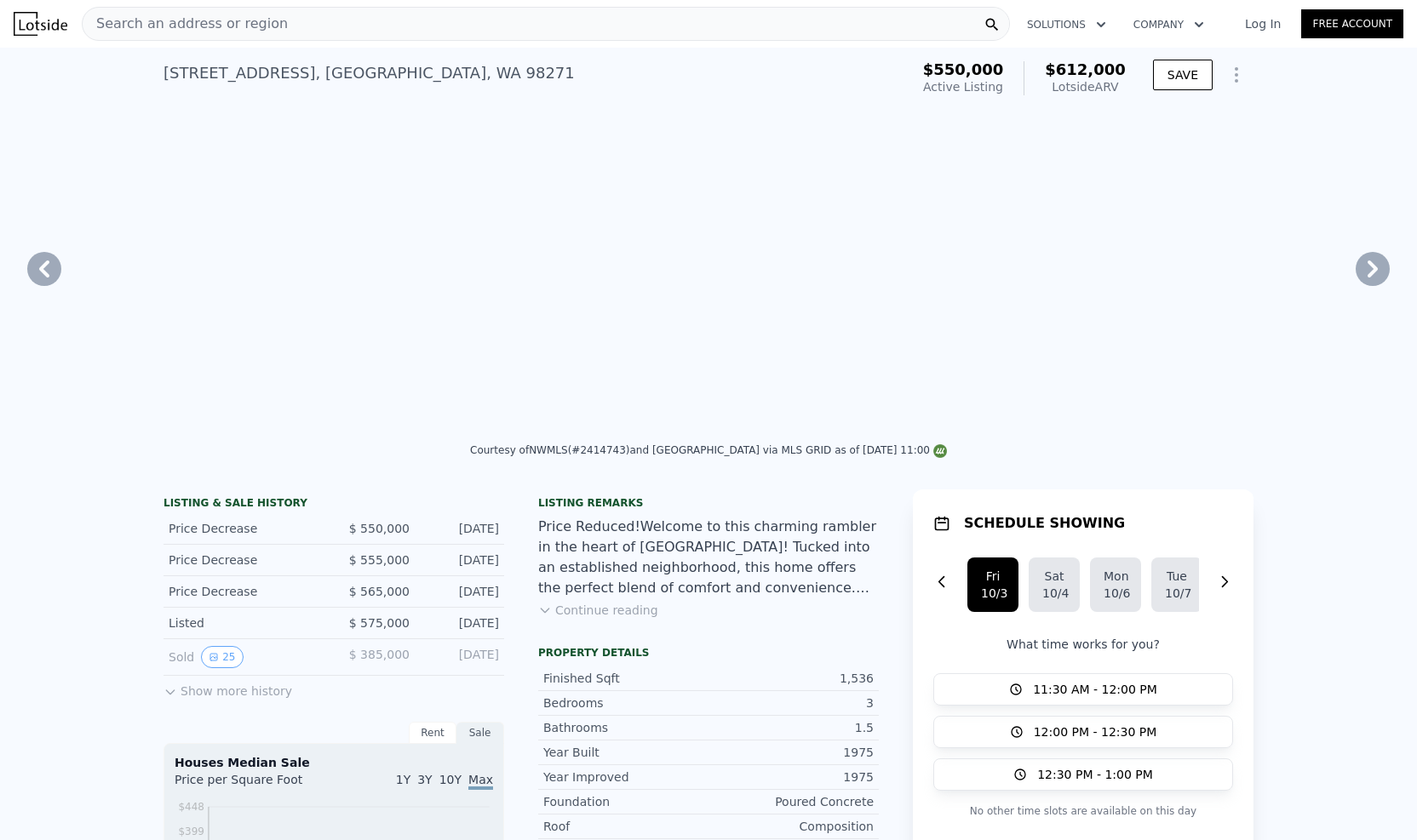
type input "1716"
type input "7405"
type input "13068"
type input "$ 612,000"
type input "-$ 16,584"
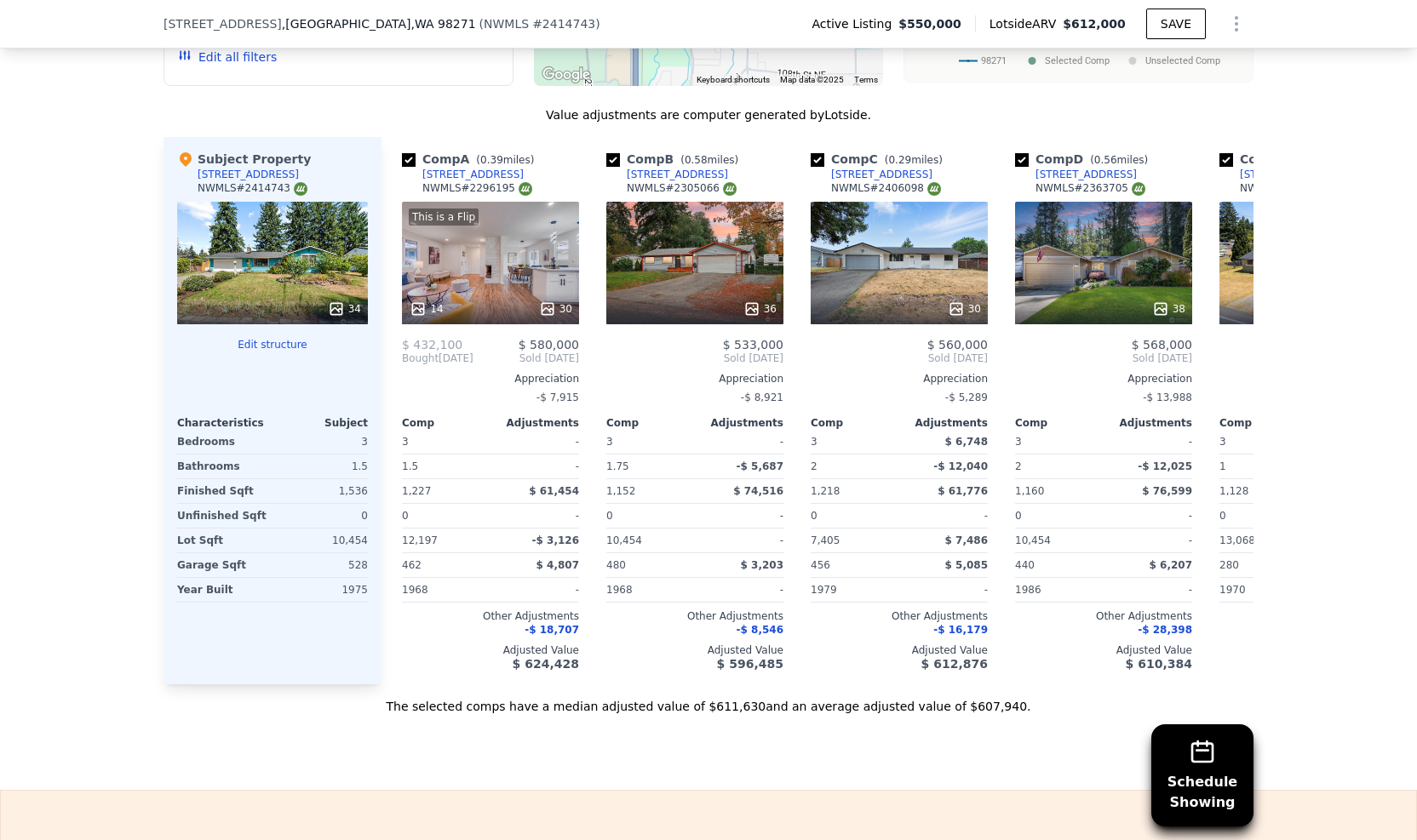
scroll to position [1831, 0]
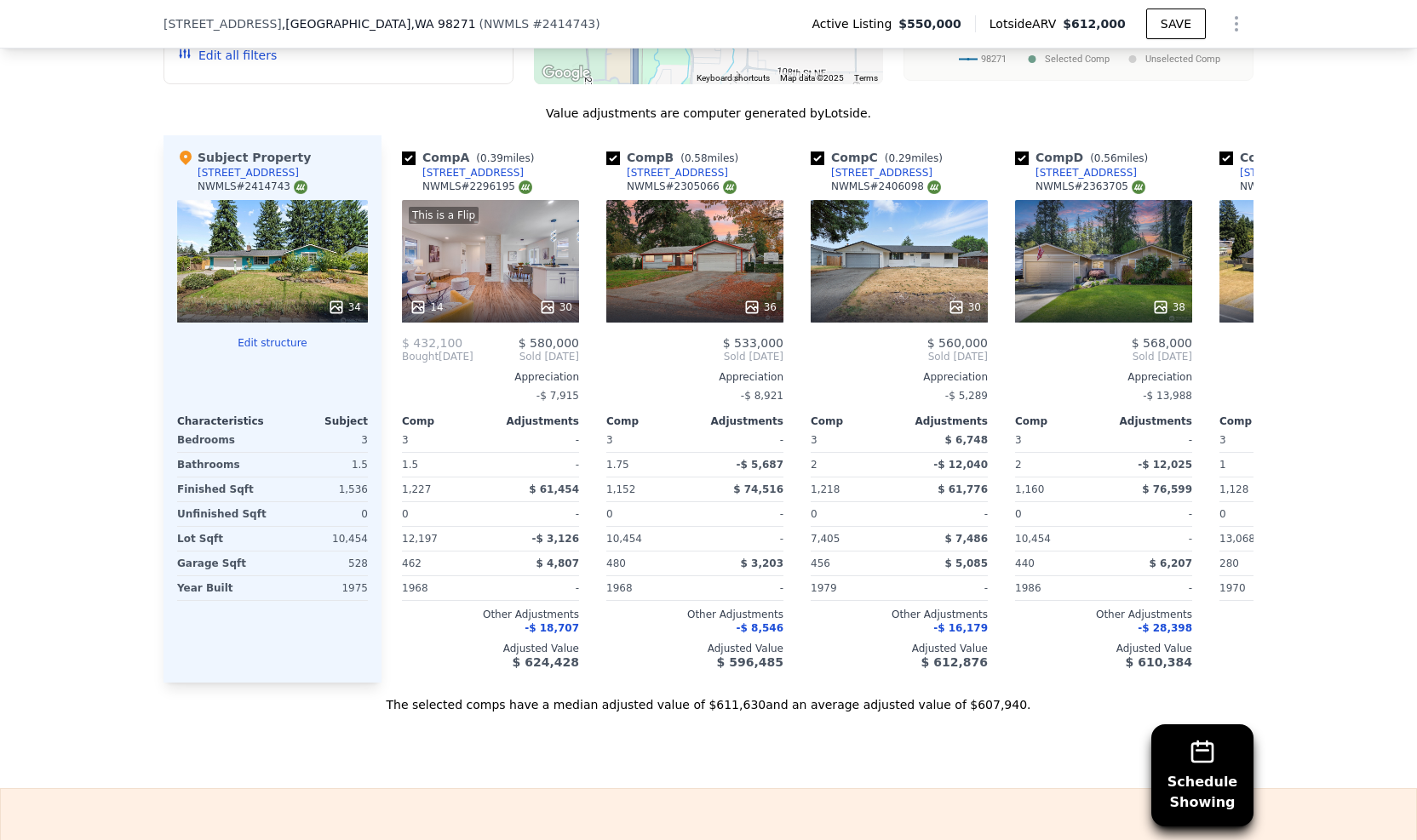
click at [283, 261] on div "34" at bounding box center [272, 261] width 190 height 122
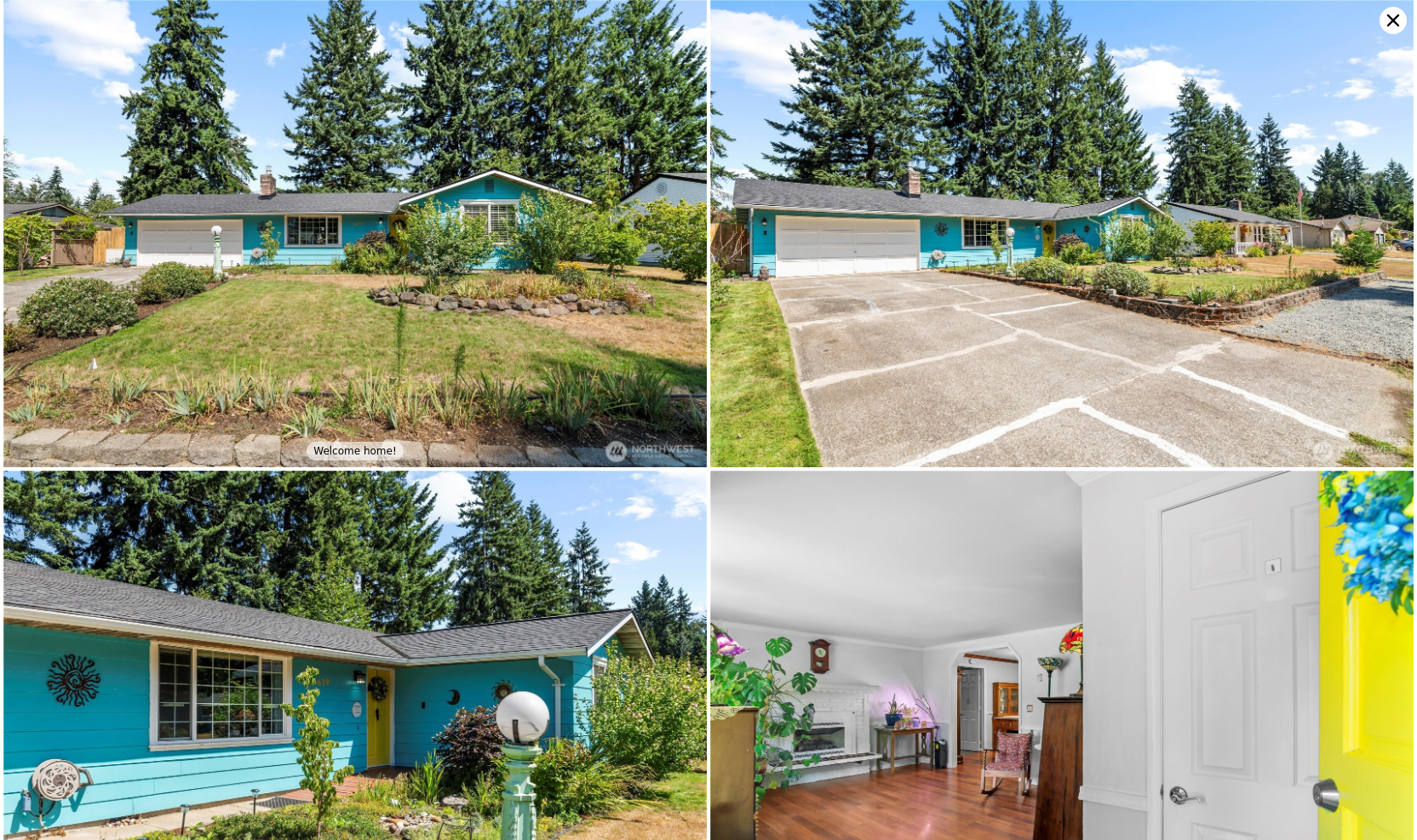
click at [474, 383] on img at bounding box center [354, 234] width 703 height 467
click at [517, 284] on img at bounding box center [354, 234] width 703 height 467
click at [1046, 275] on img at bounding box center [1061, 234] width 703 height 467
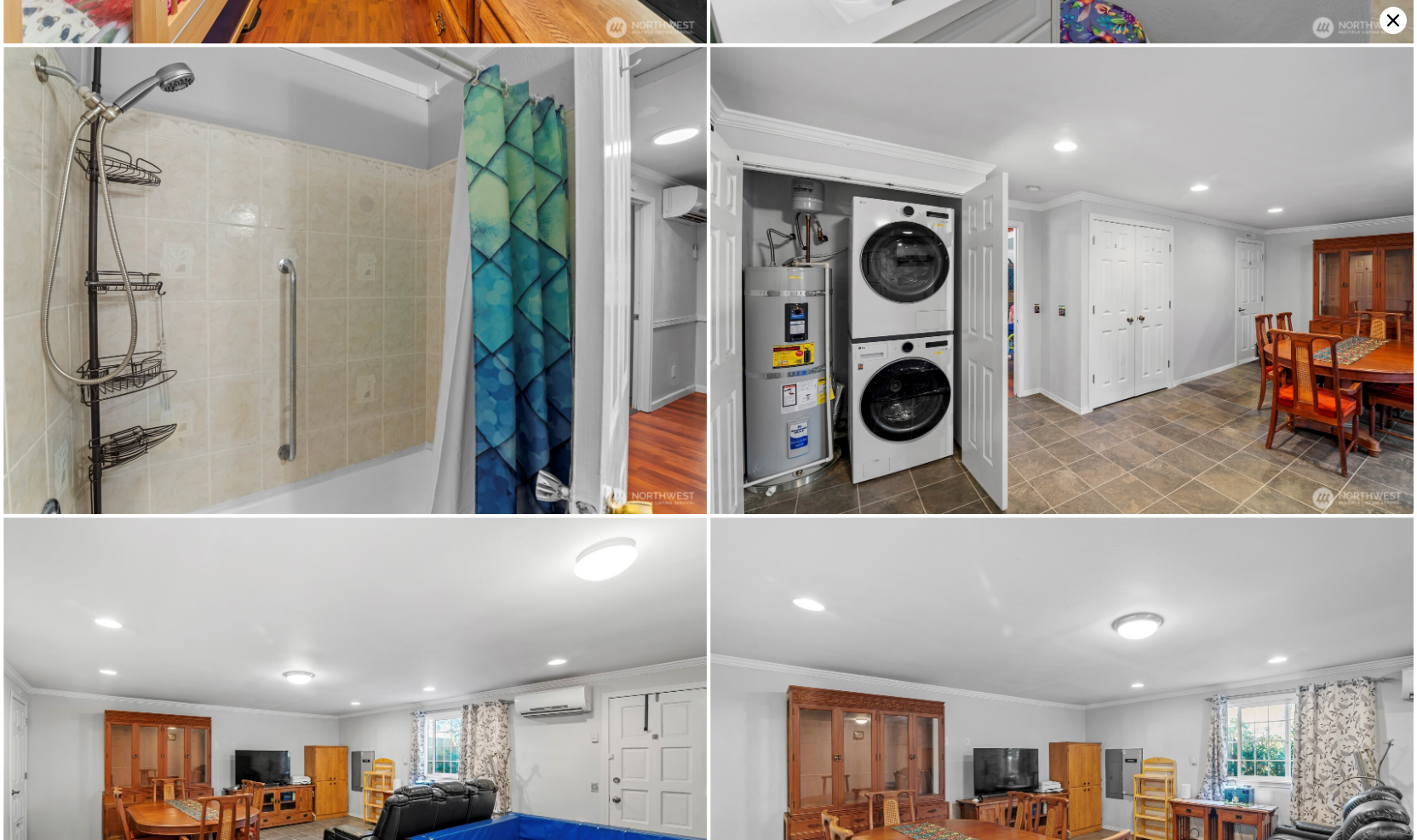
scroll to position [4666, 0]
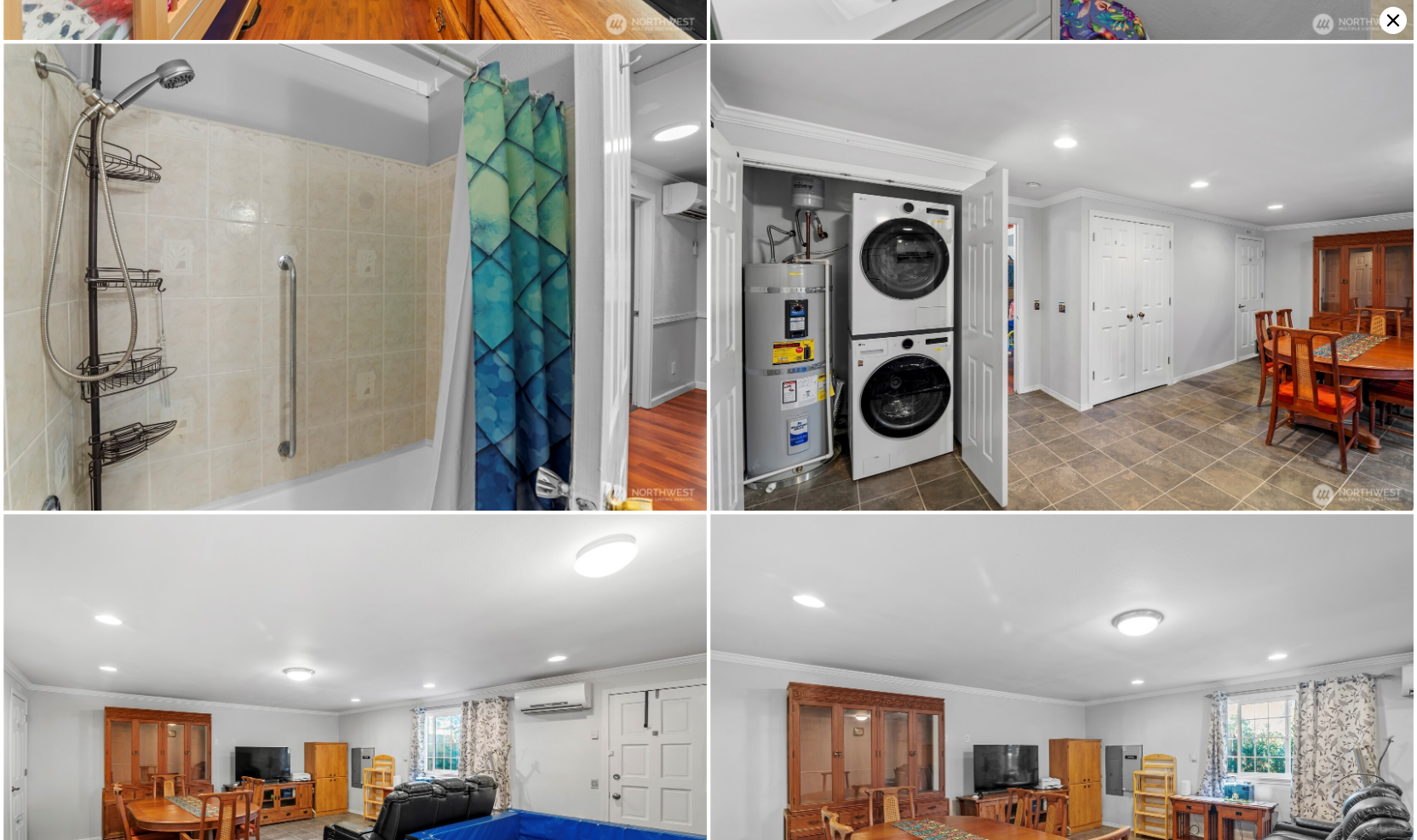
click at [1144, 275] on img at bounding box center [1061, 277] width 703 height 467
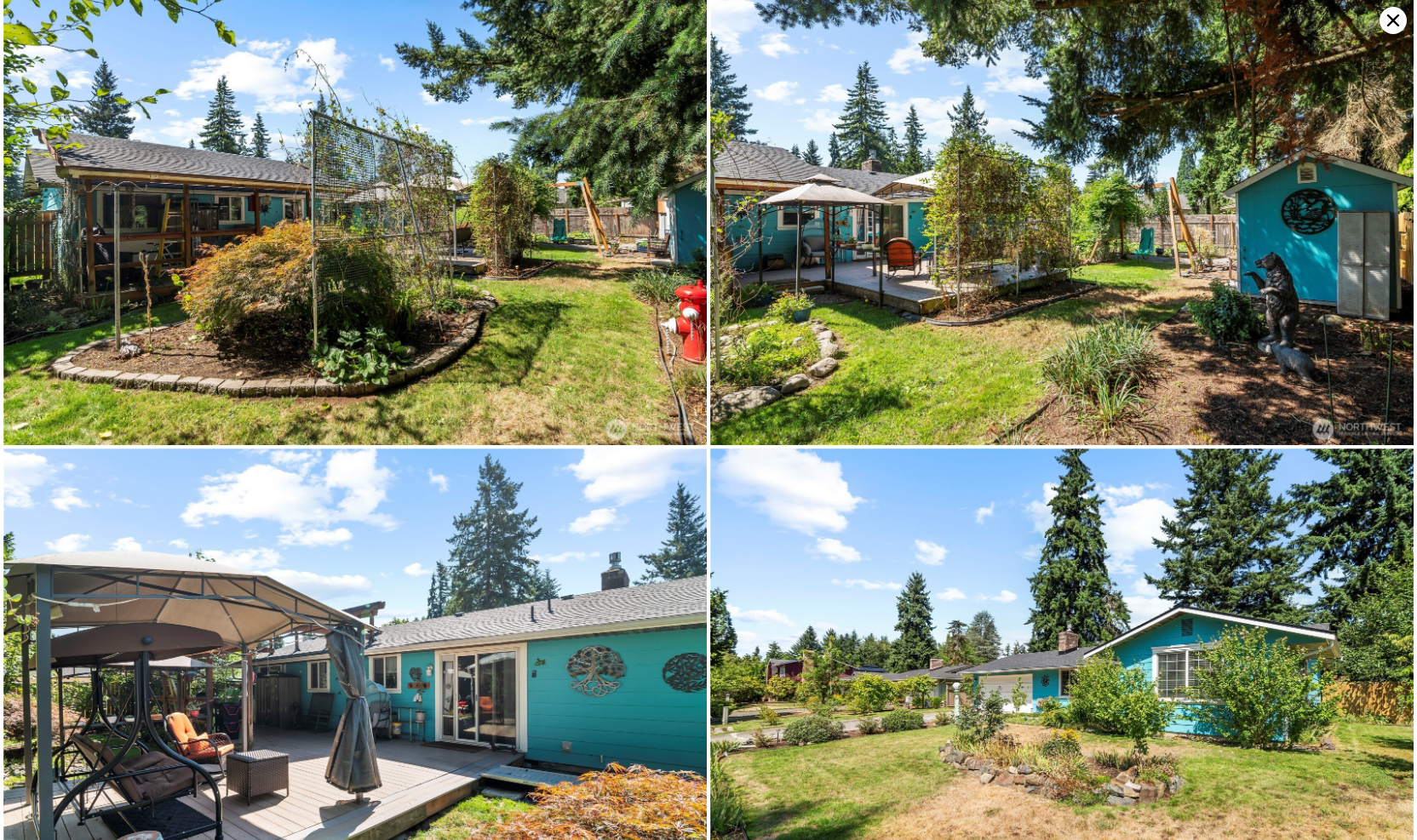
scroll to position [7089, 0]
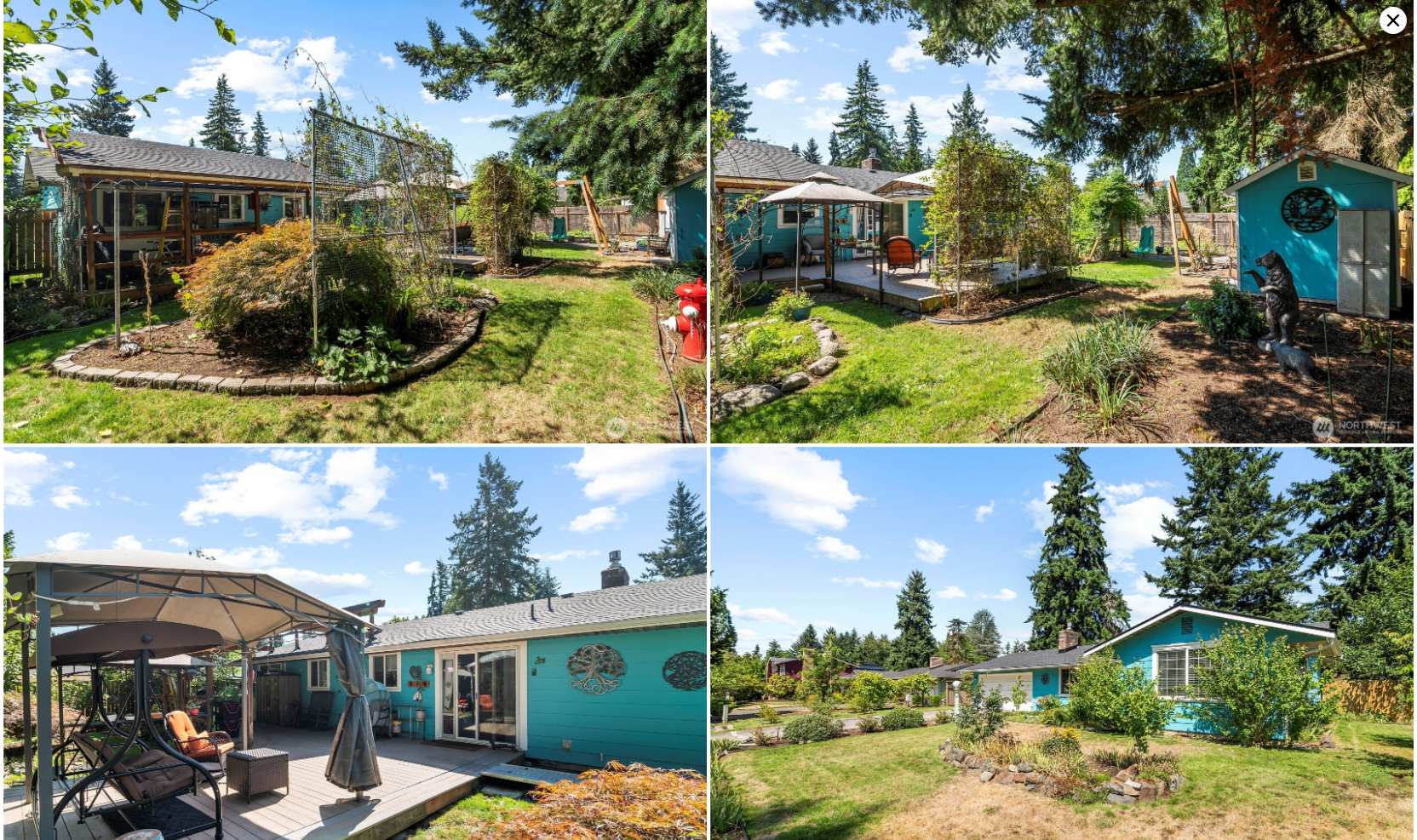
click at [1398, 16] on icon at bounding box center [1393, 21] width 28 height 28
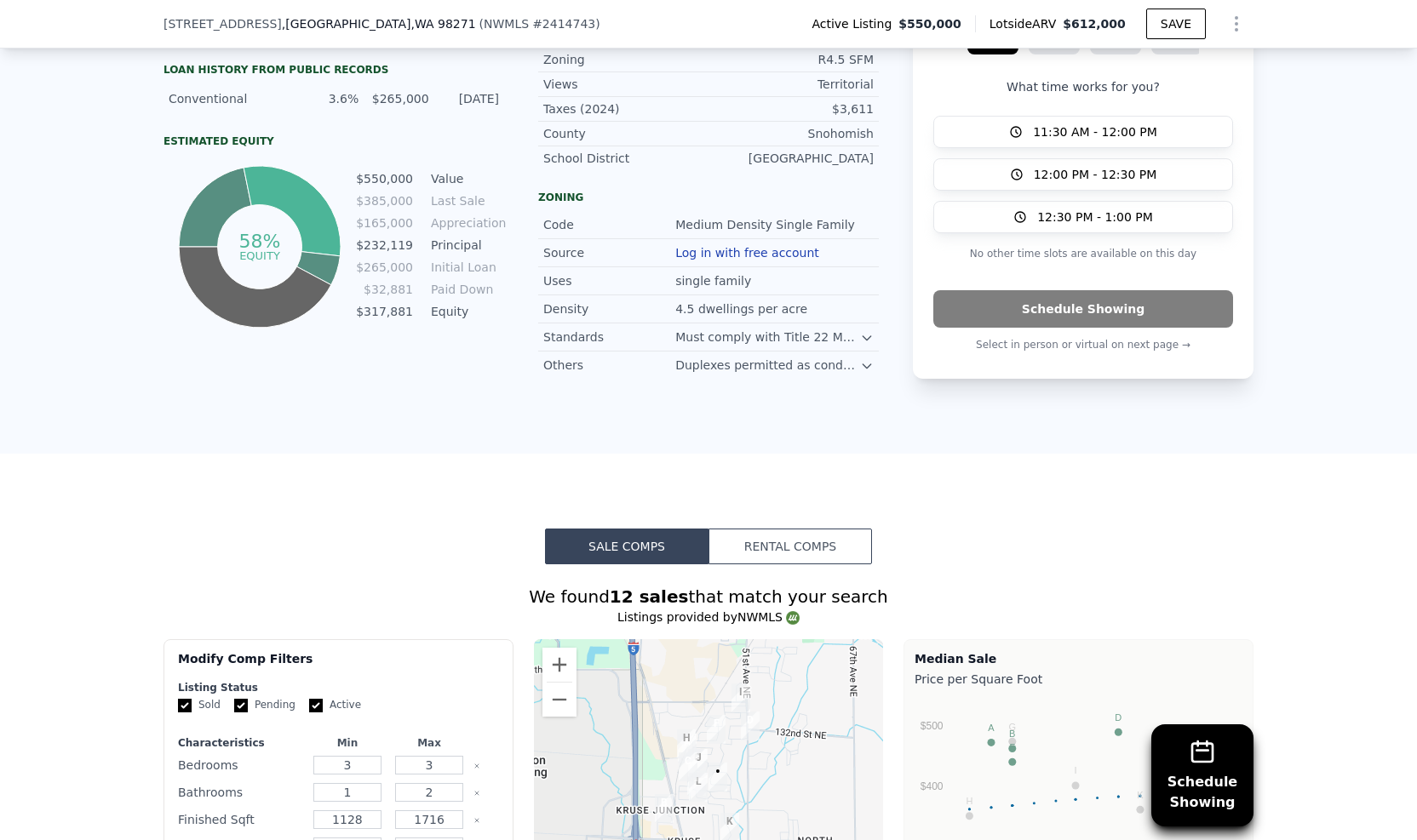
scroll to position [0, 0]
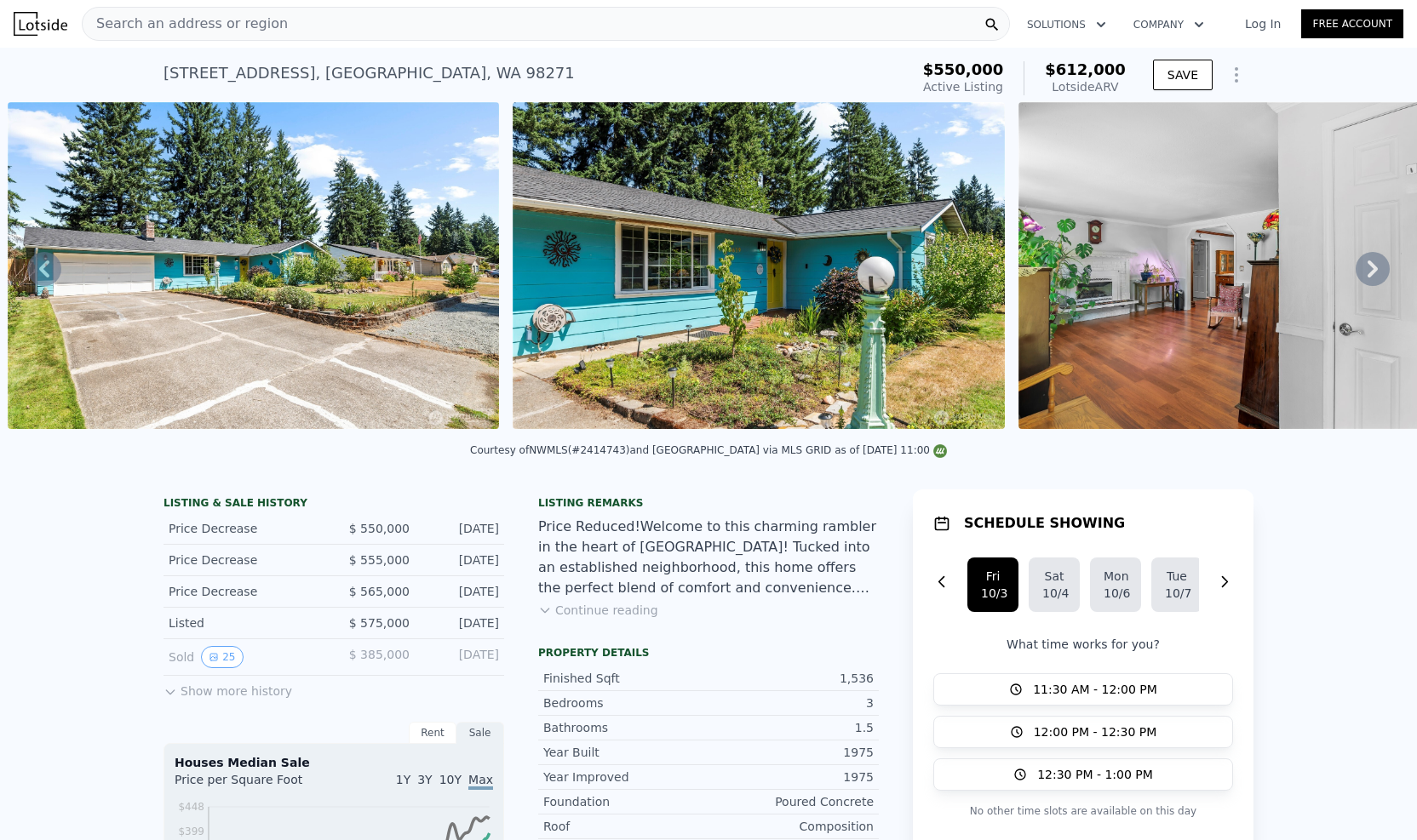
click at [588, 619] on button "Continue reading" at bounding box center [599, 610] width 120 height 17
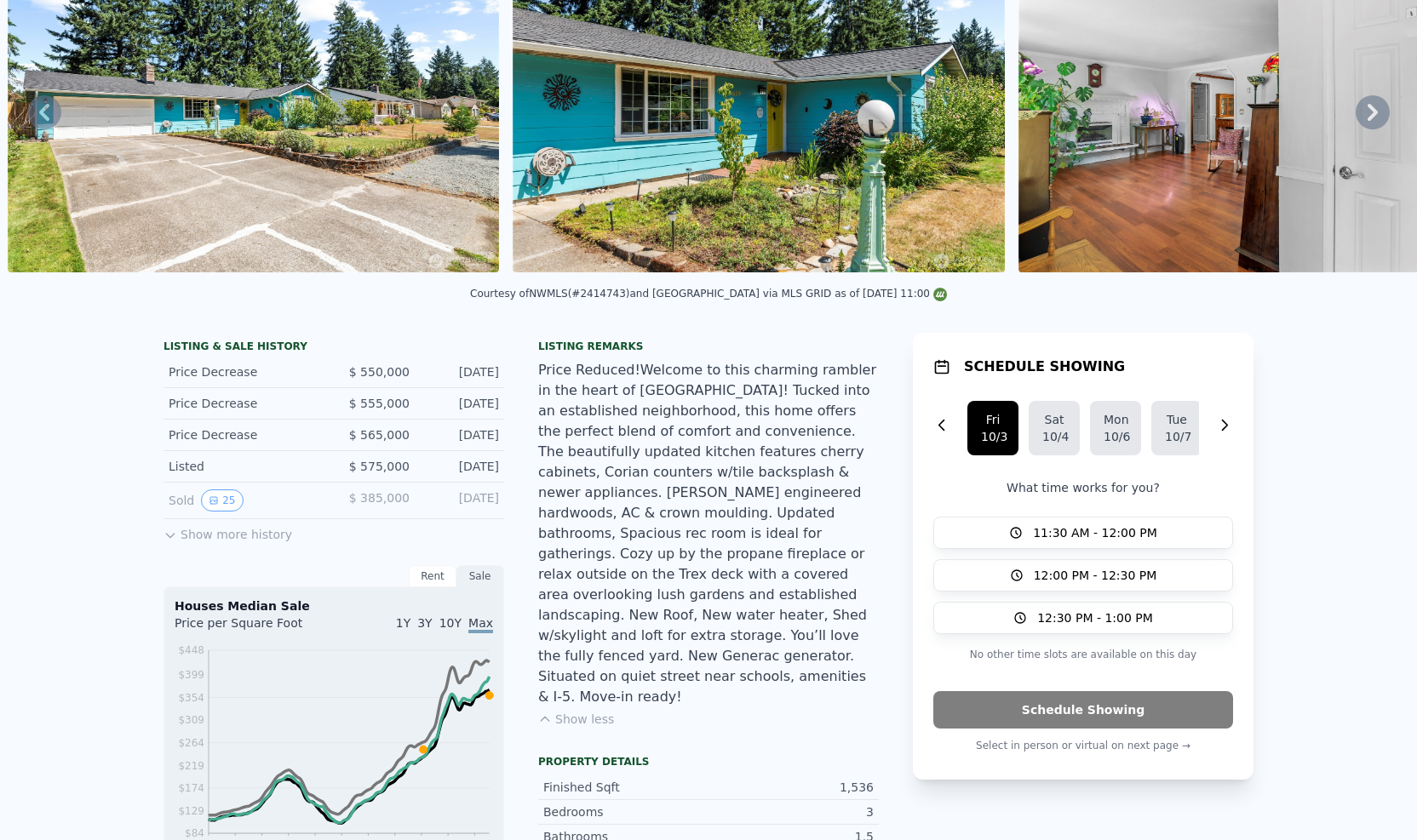
scroll to position [6, 0]
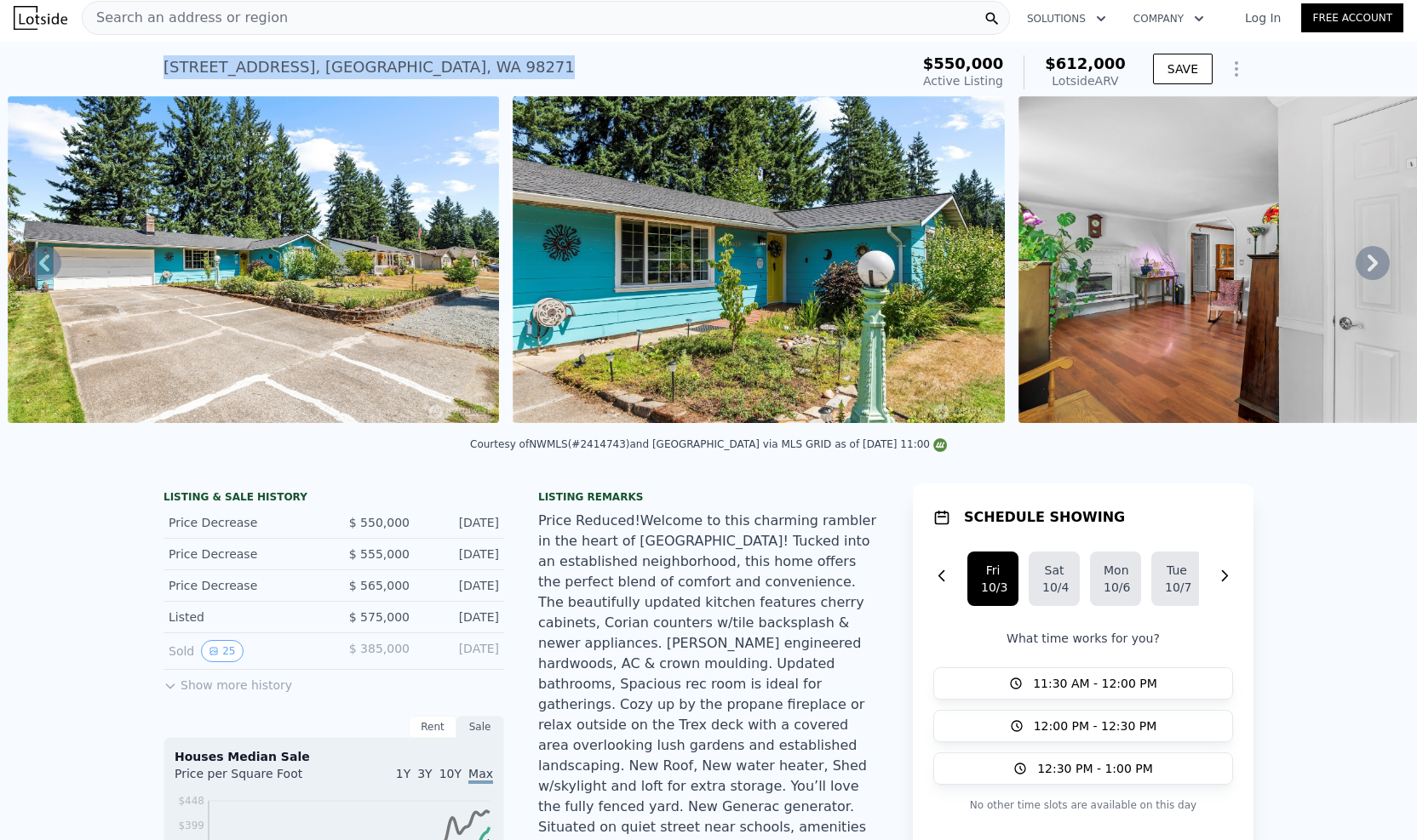
drag, startPoint x: 440, startPoint y: 68, endPoint x: 148, endPoint y: 76, distance: 292.1
click at [148, 76] on div "4619 123rd Pl NE , Marysville , WA 98271 Active at $550k (~ARV $612k ) $550,000…" at bounding box center [708, 68] width 1417 height 54
copy div "4619 123rd Pl NE , Marysville , WA 98271"
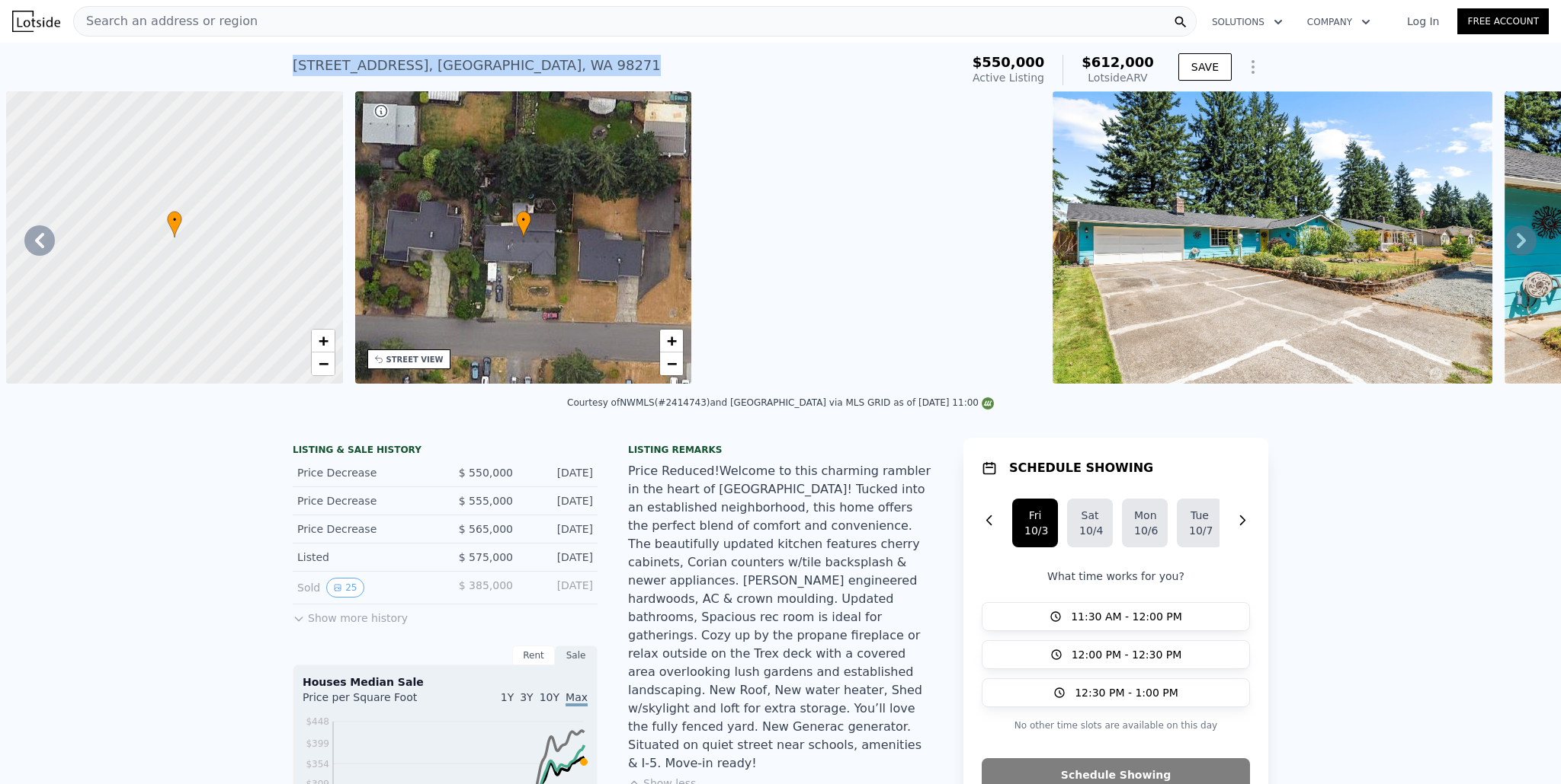
scroll to position [0, 1046]
